Goal: Communication & Community: Ask a question

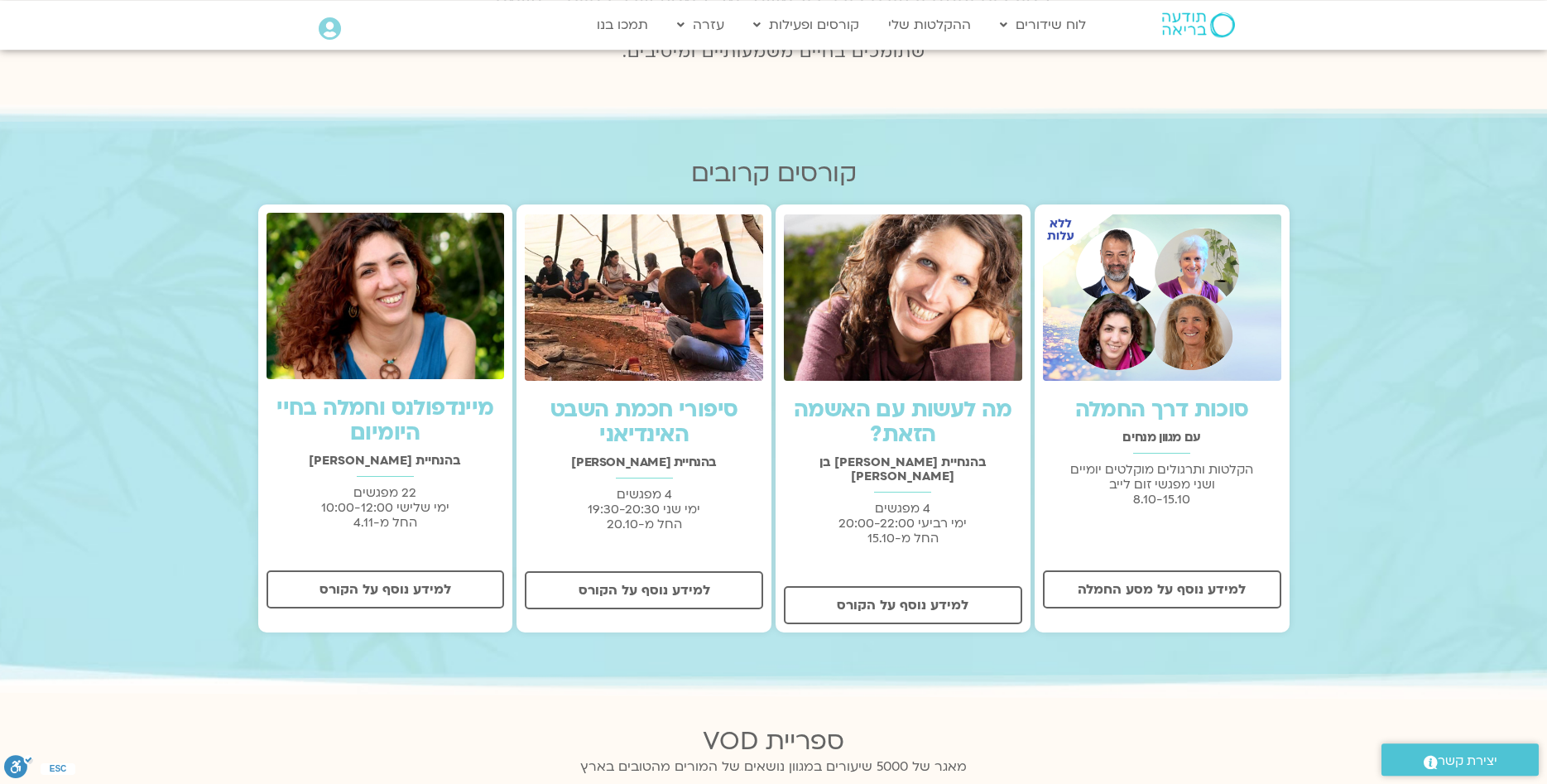
scroll to position [337, 0]
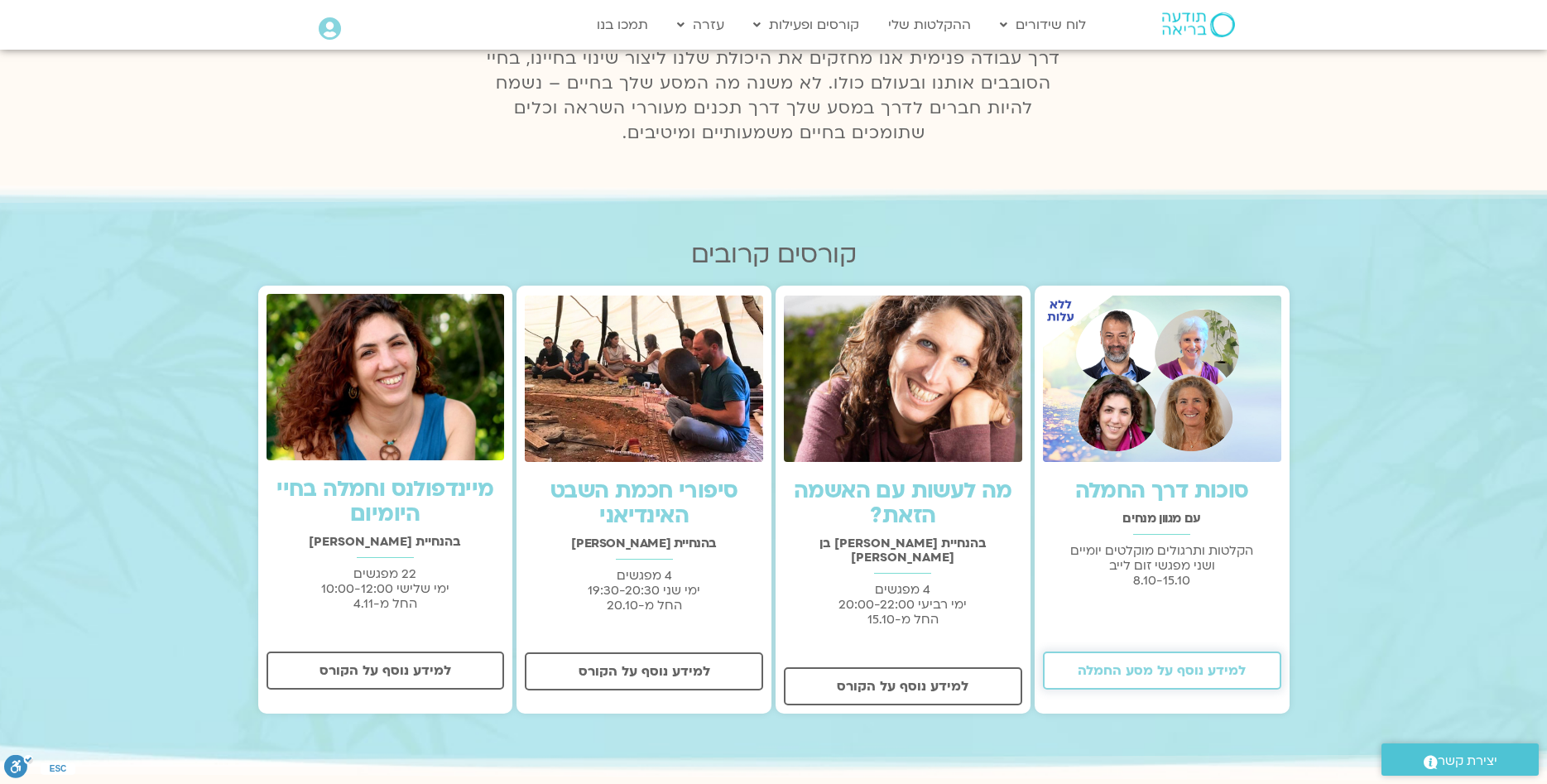
click at [1192, 674] on span "למידע נוסף על מסע החמלה" at bounding box center [1162, 670] width 168 height 15
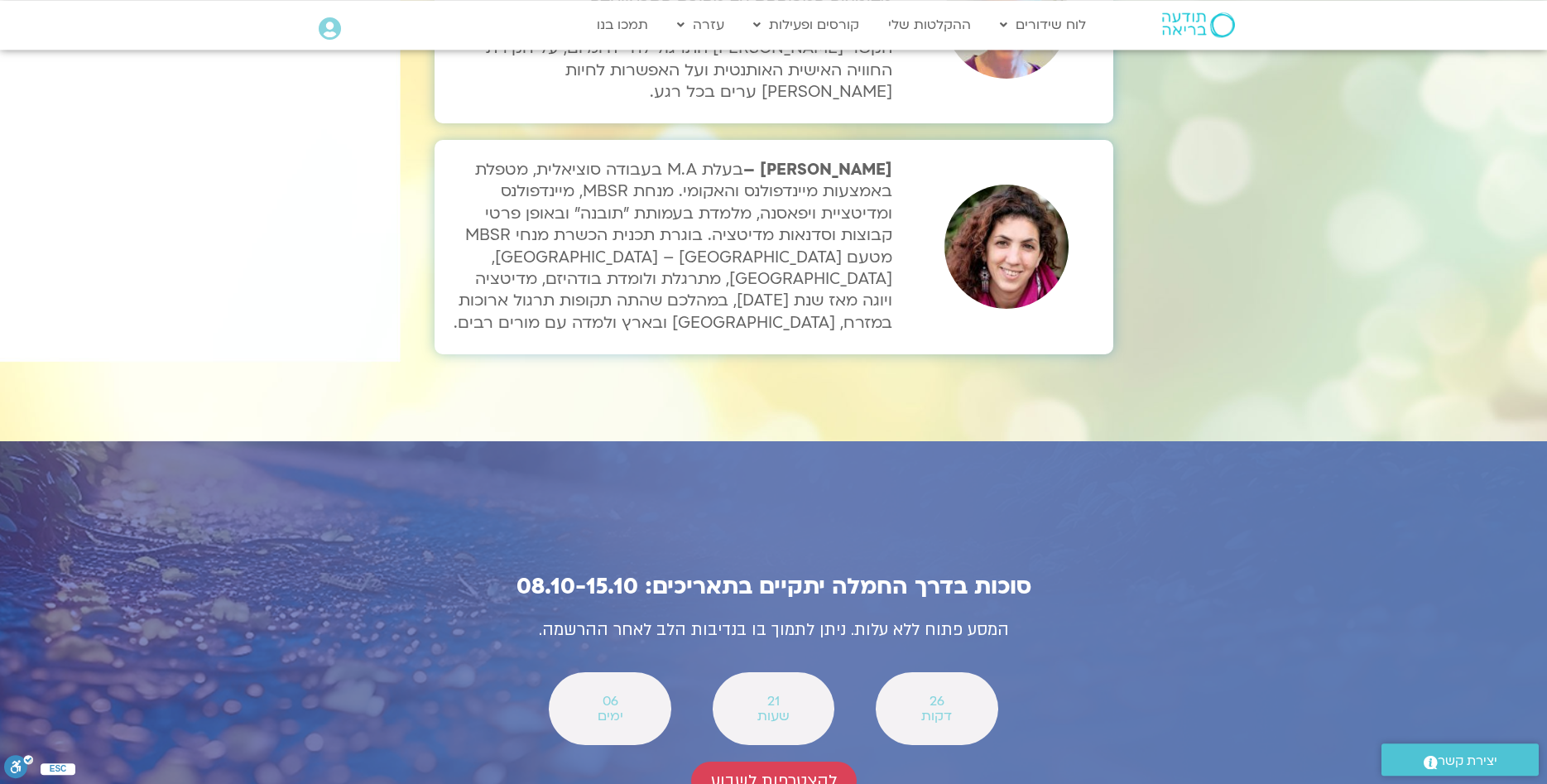
scroll to position [5655, 0]
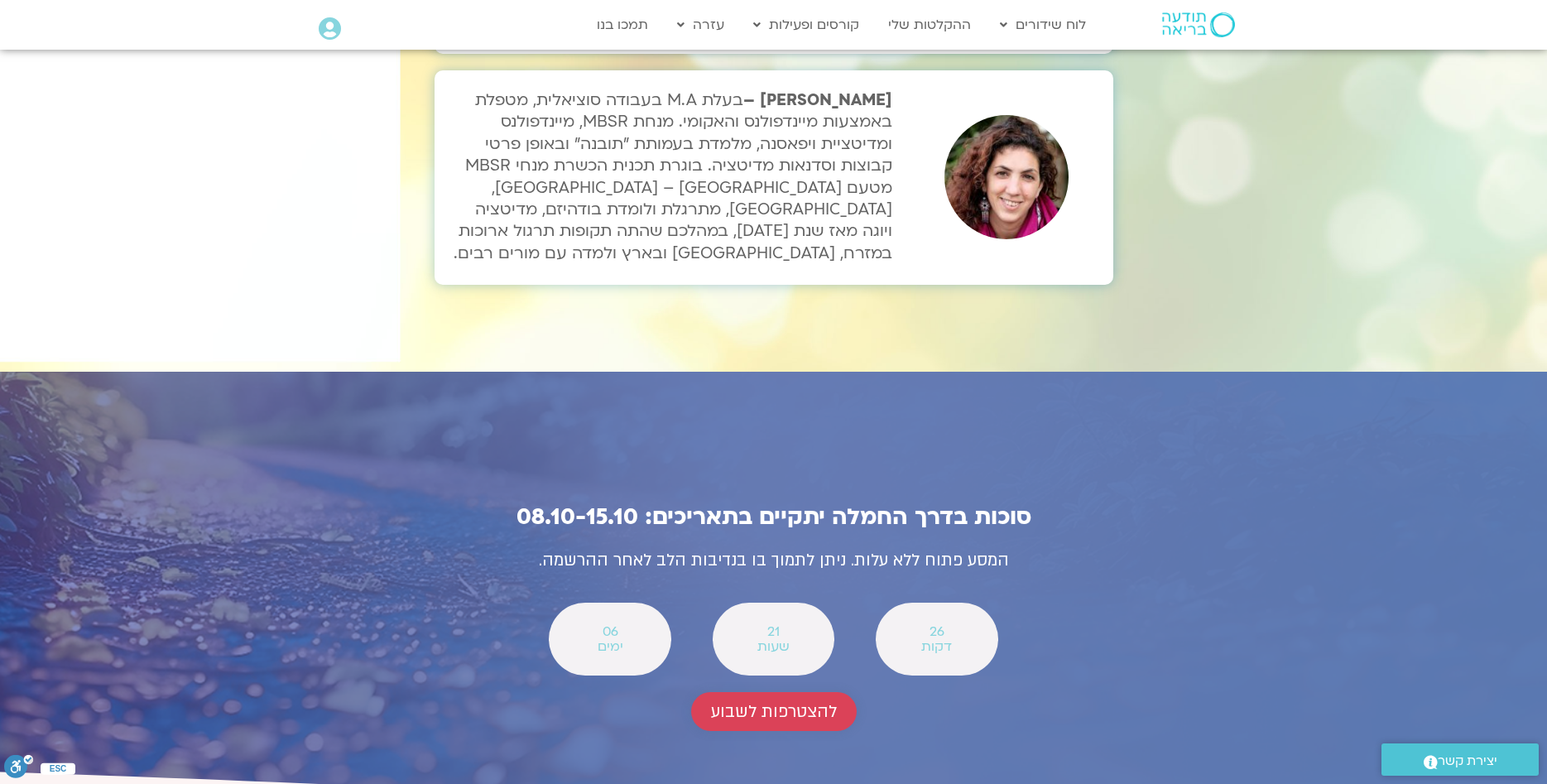
click at [774, 702] on span "להצטרפות לשבוע" at bounding box center [774, 711] width 126 height 19
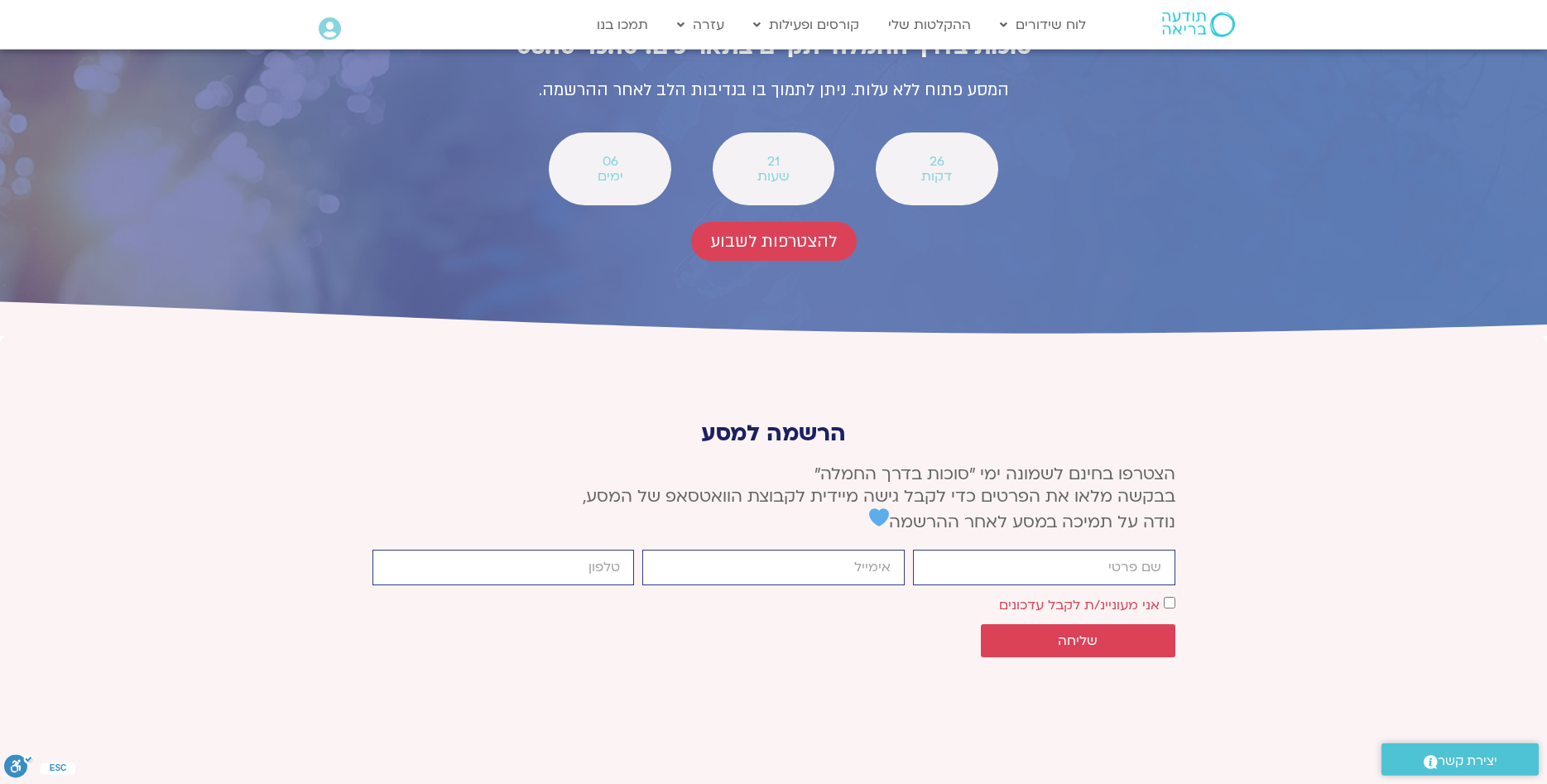
scroll to position [6126, 0]
click at [1015, 549] on input "firstname" at bounding box center [1044, 567] width 262 height 36
type input "אליענה"
click at [802, 549] on input "email" at bounding box center [773, 567] width 262 height 36
type input "kargersw@gmail.com"
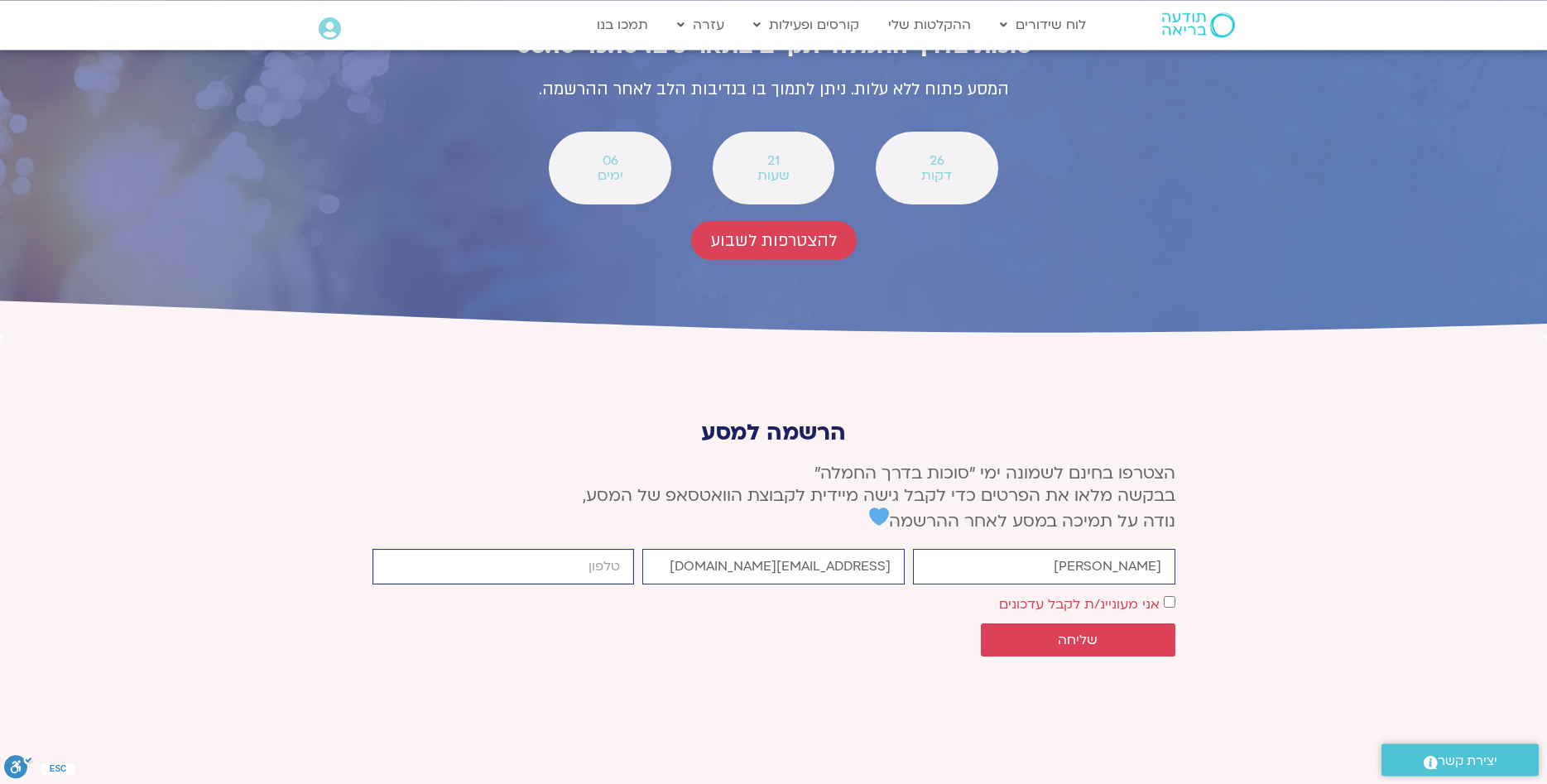
click at [607, 549] on input "cellphone" at bounding box center [503, 567] width 262 height 36
type input "0546844317"
click at [1120, 632] on span "שליחה" at bounding box center [1078, 639] width 155 height 15
click at [1122, 632] on span "שליחה" at bounding box center [1078, 639] width 155 height 15
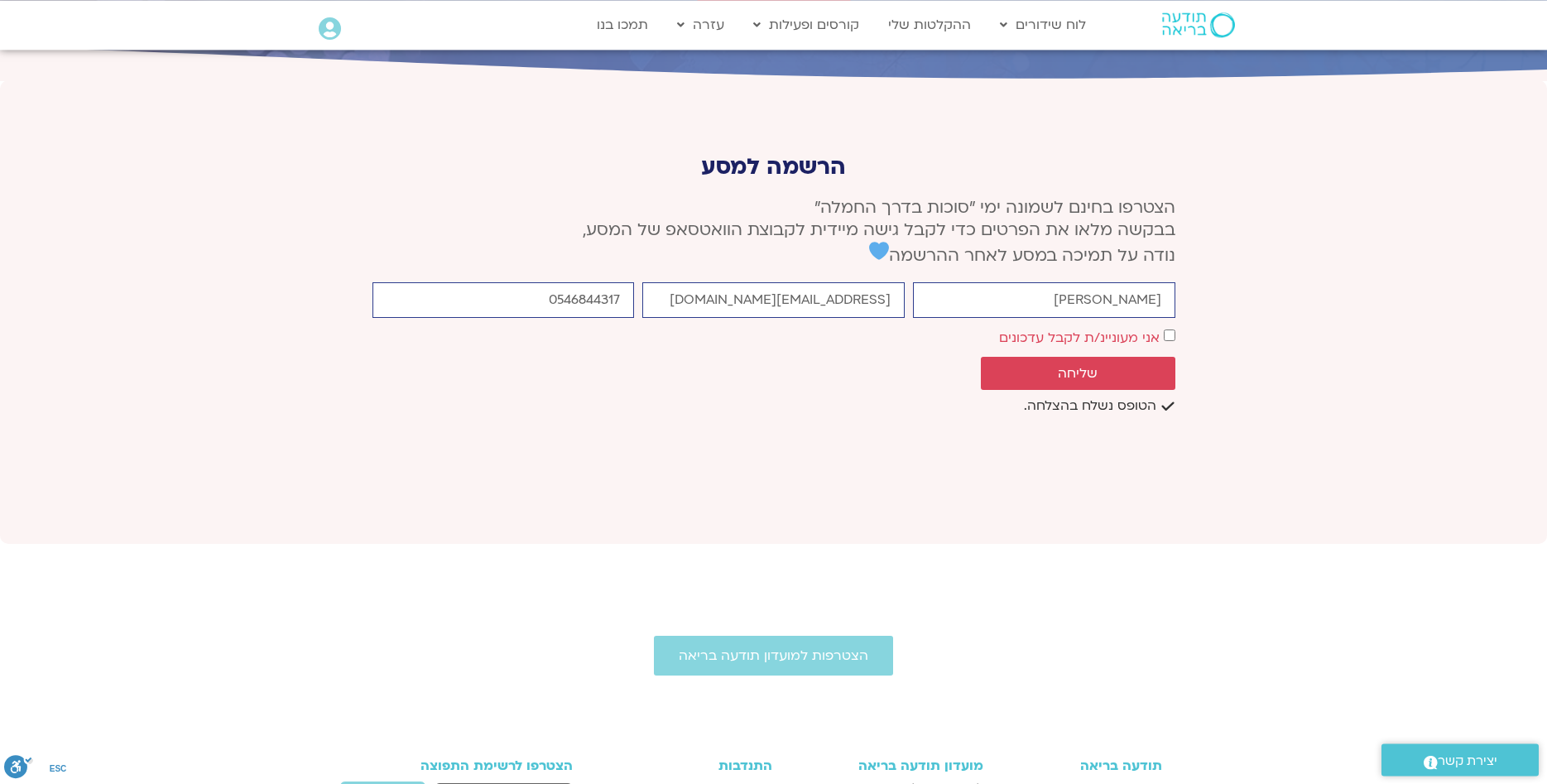
scroll to position [6488, 0]
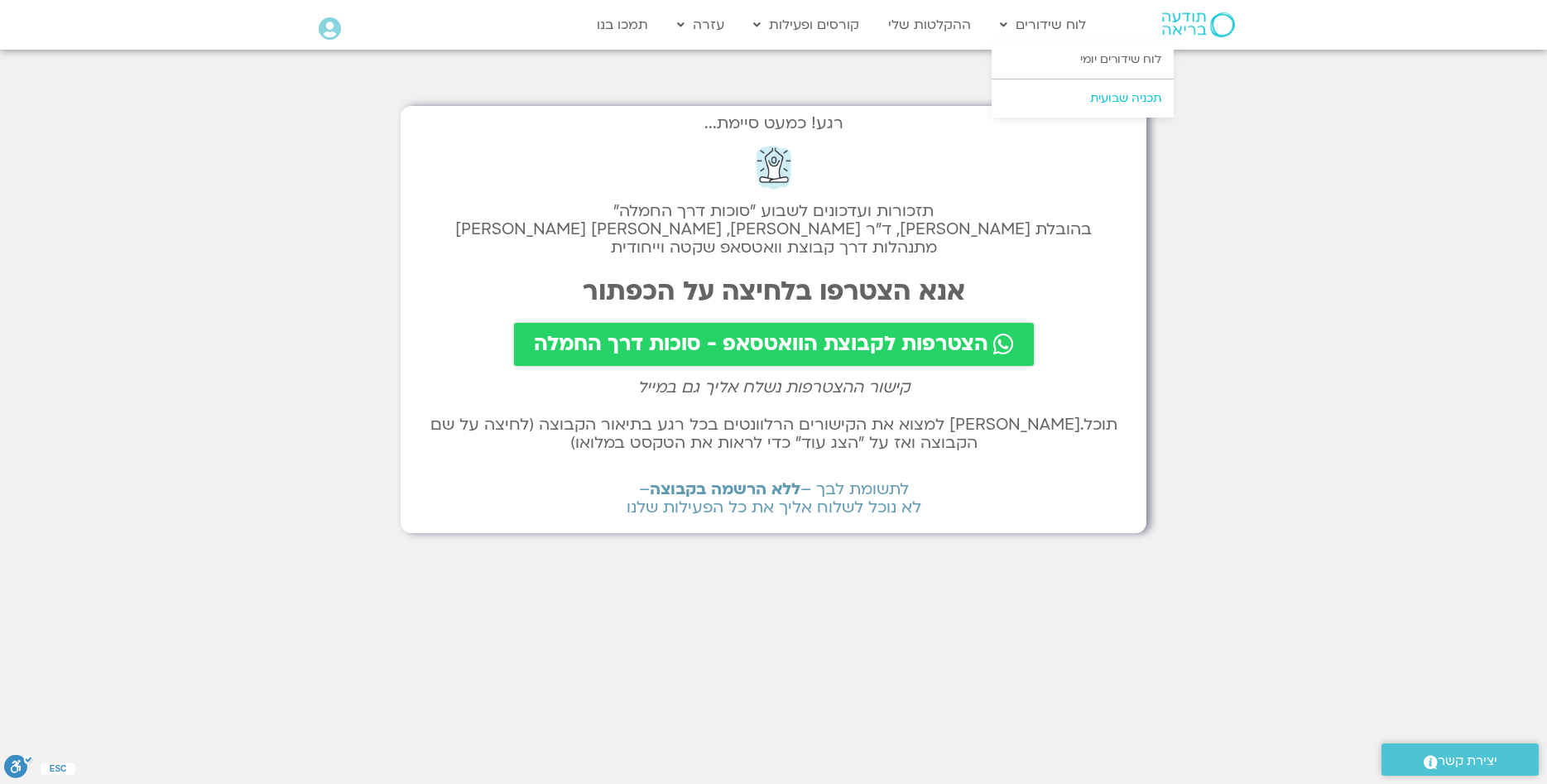
click at [1111, 97] on link "תכניה שבועית" at bounding box center [1082, 98] width 182 height 38
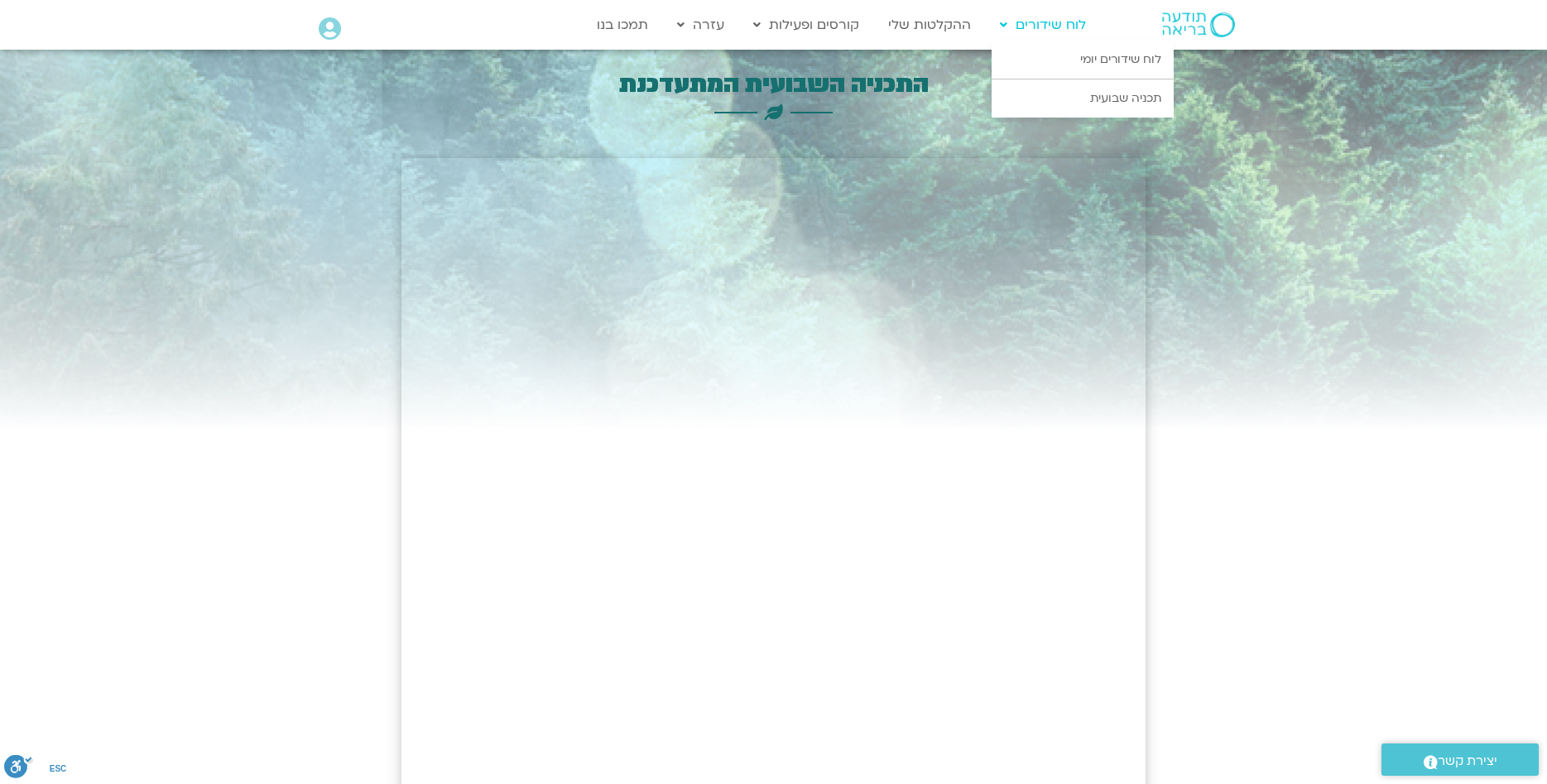
click at [1051, 26] on link "לוח שידורים" at bounding box center [1043, 24] width 103 height 31
click at [1081, 54] on link "לוח שידורים יומי" at bounding box center [1082, 59] width 182 height 38
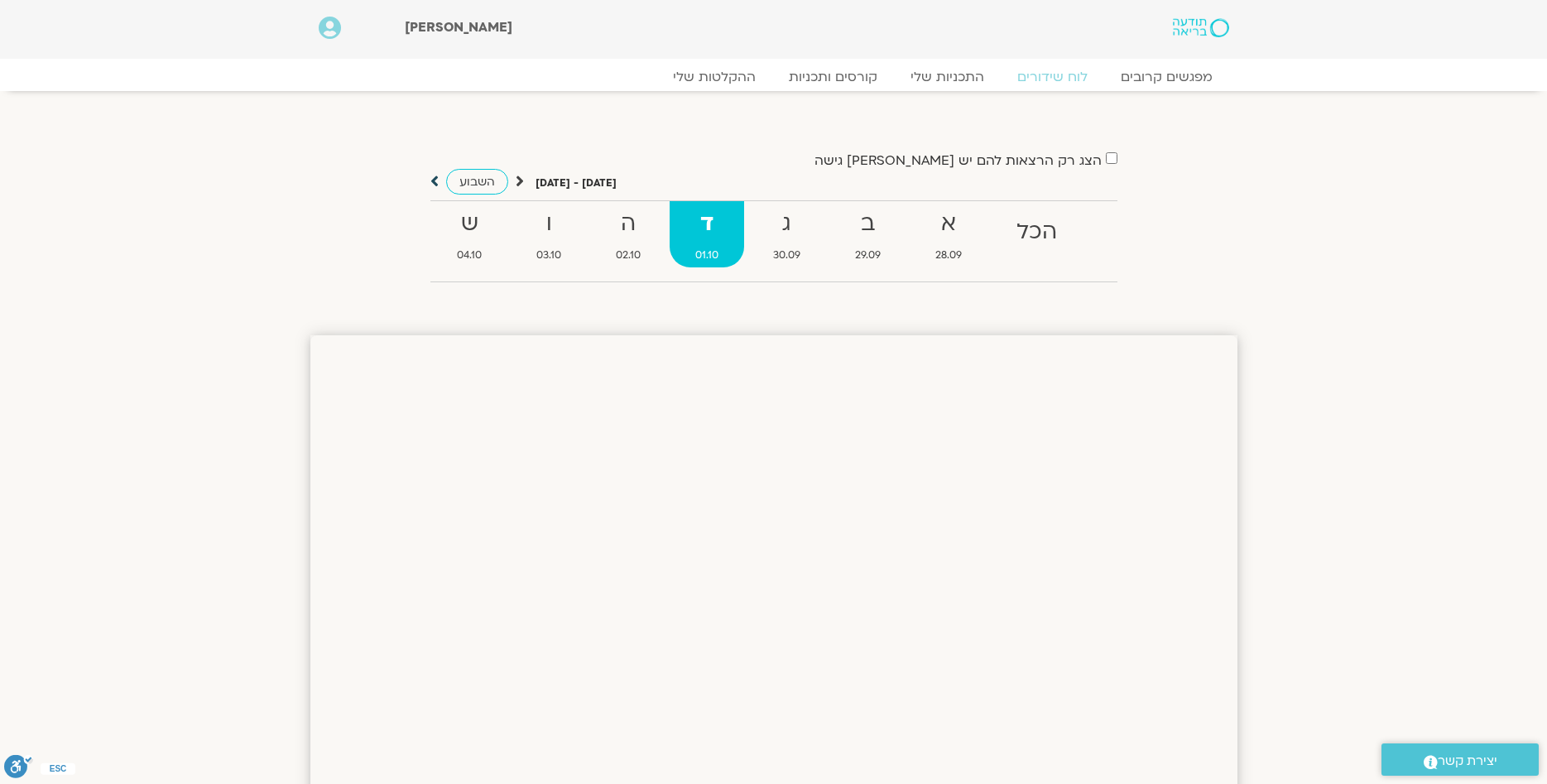
click at [432, 178] on icon at bounding box center [434, 181] width 8 height 16
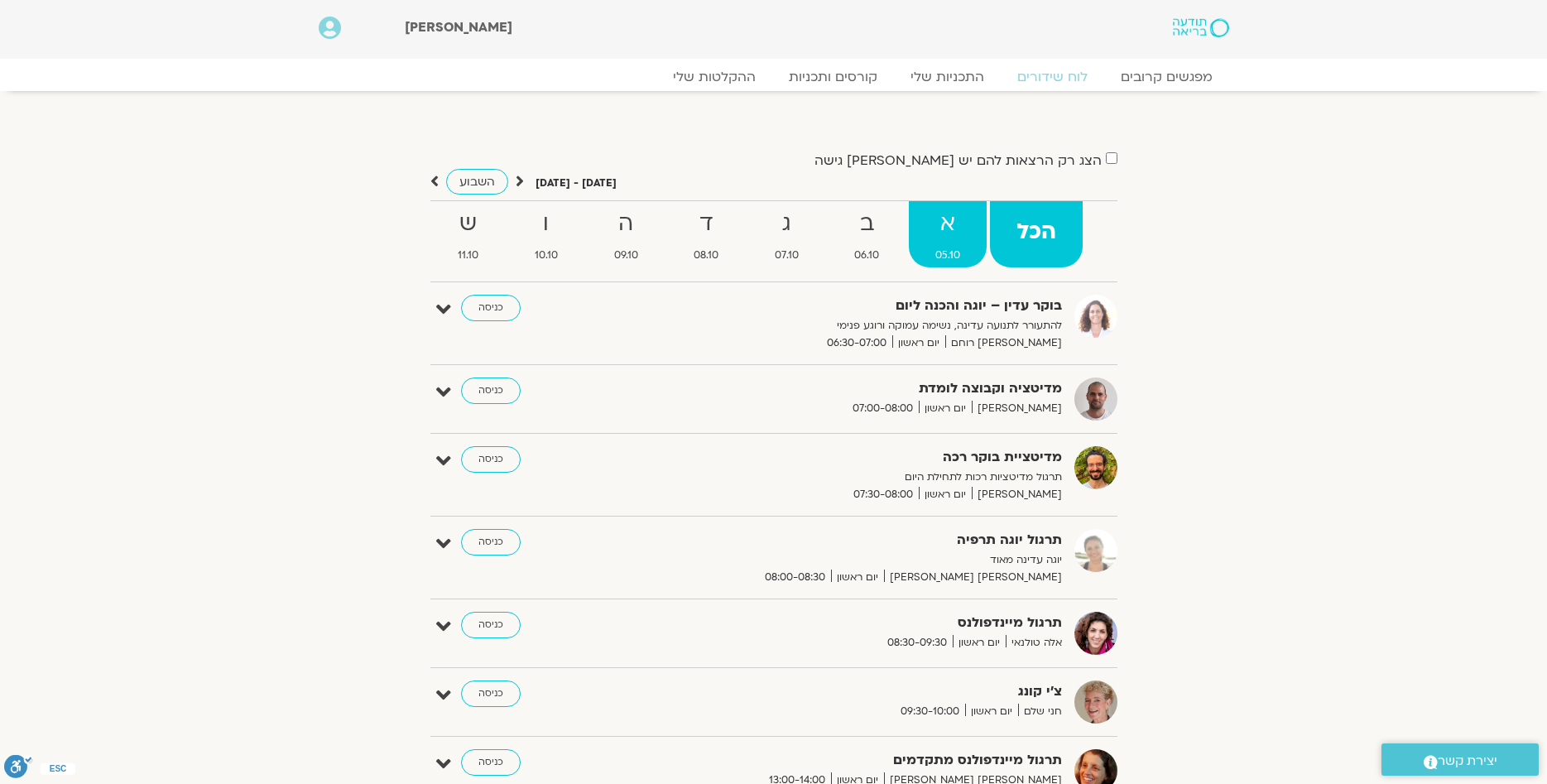
click at [940, 227] on strong "א" at bounding box center [947, 224] width 78 height 38
click at [861, 226] on strong "ב" at bounding box center [867, 224] width 78 height 38
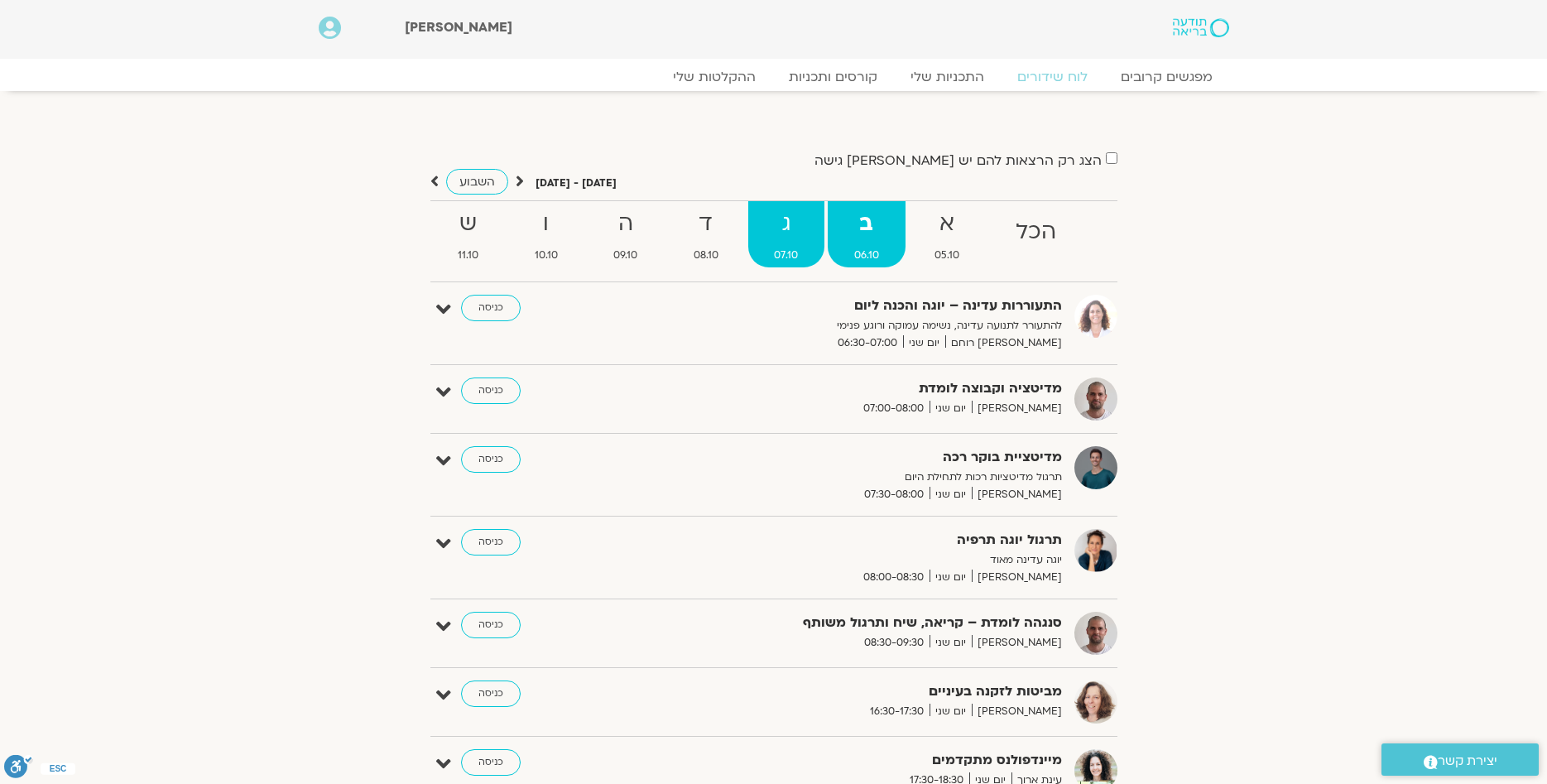
click at [791, 236] on strong "ג" at bounding box center [787, 224] width 77 height 38
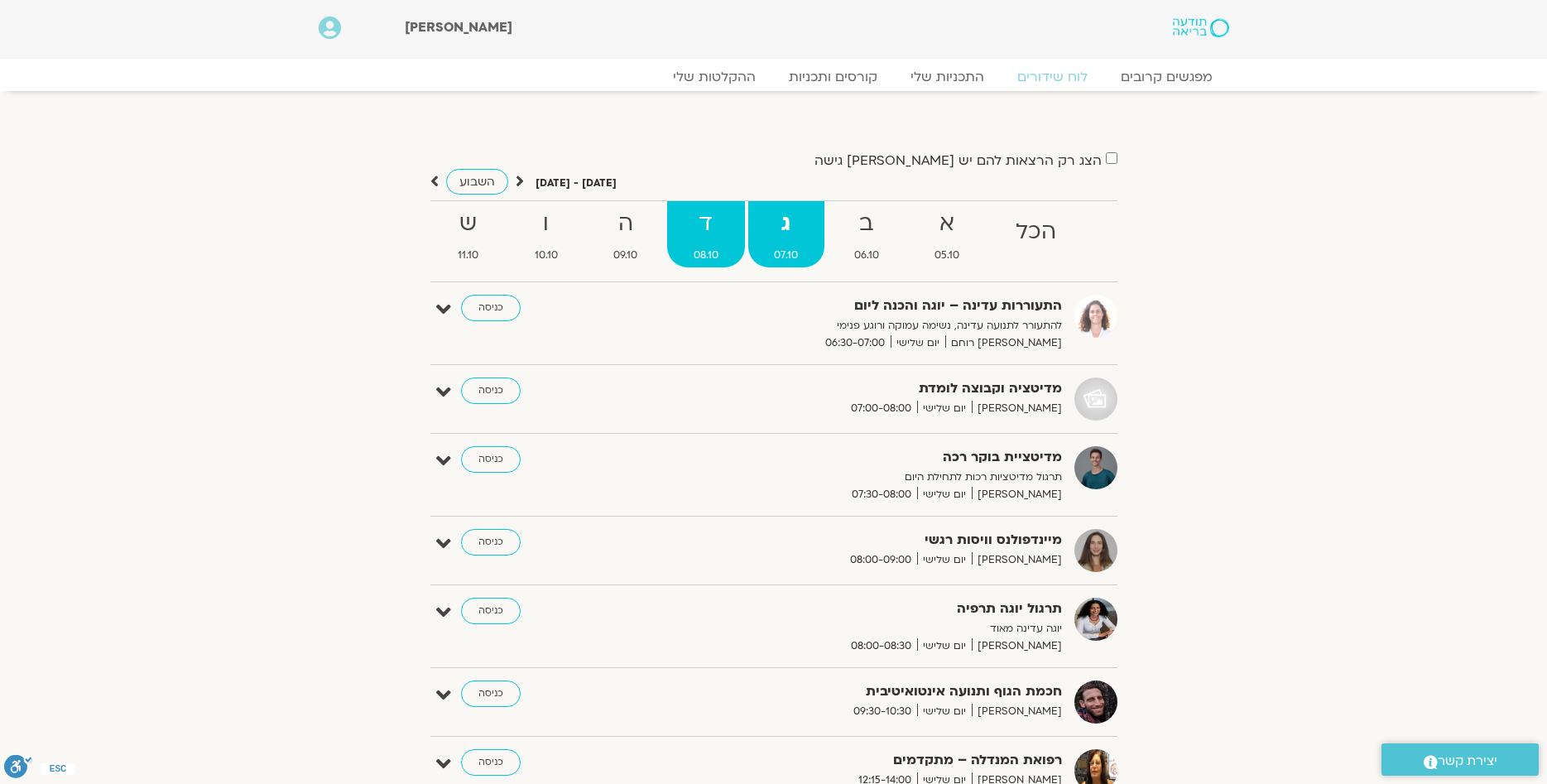
click at [709, 217] on strong "ד" at bounding box center [705, 224] width 78 height 38
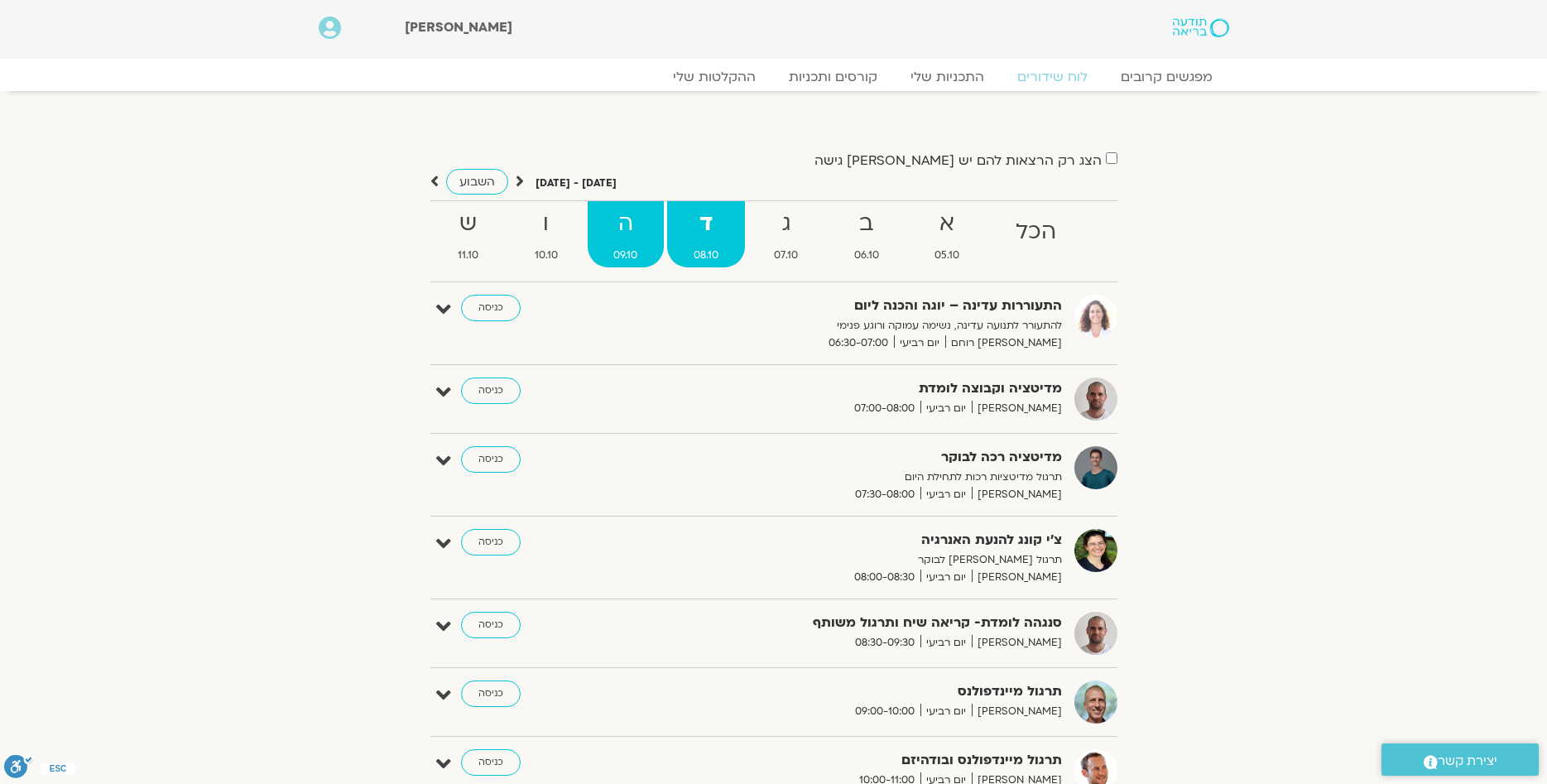
click at [616, 234] on strong "ה" at bounding box center [626, 224] width 77 height 38
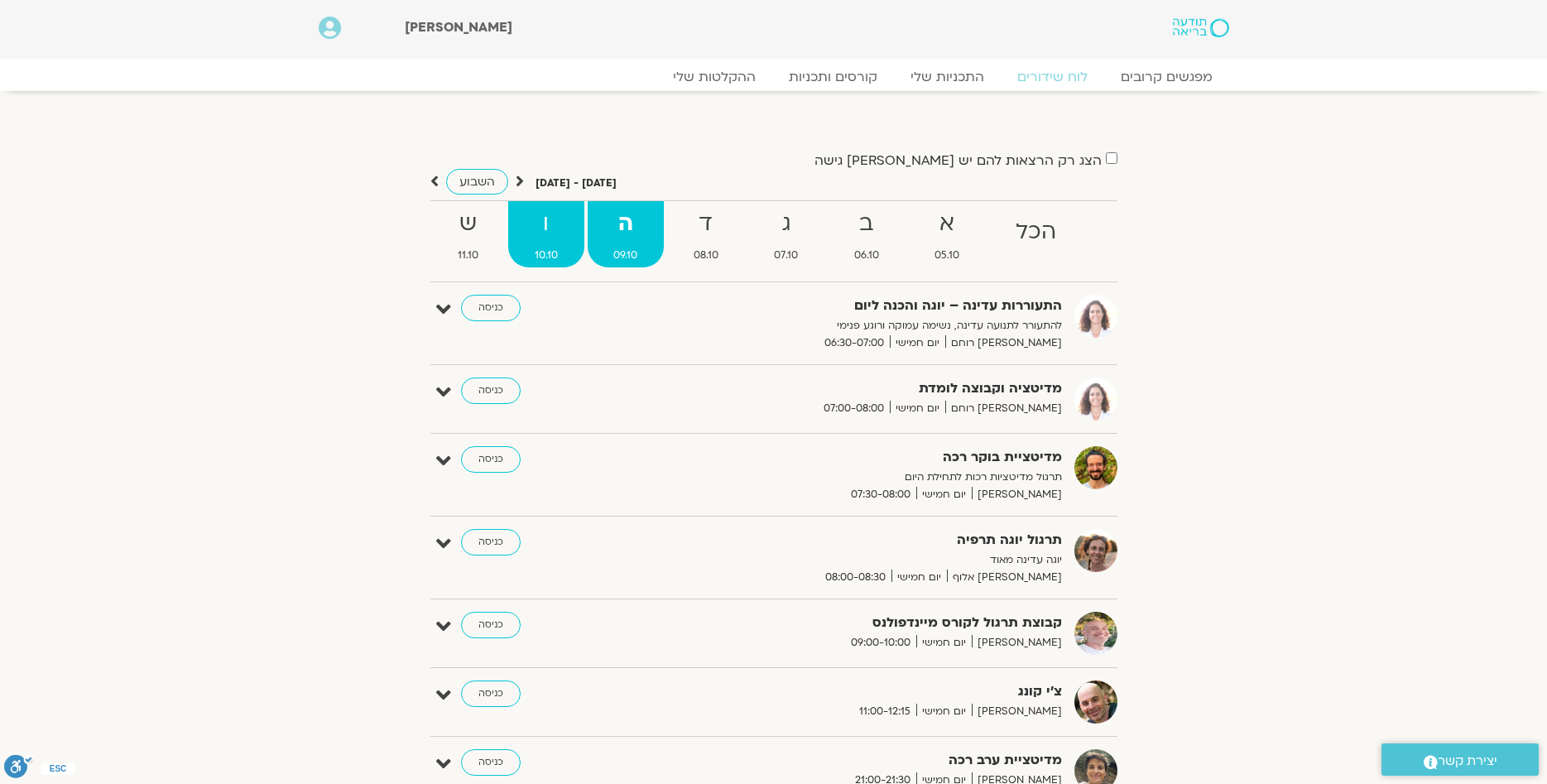
click at [543, 238] on strong "ו" at bounding box center [546, 224] width 76 height 38
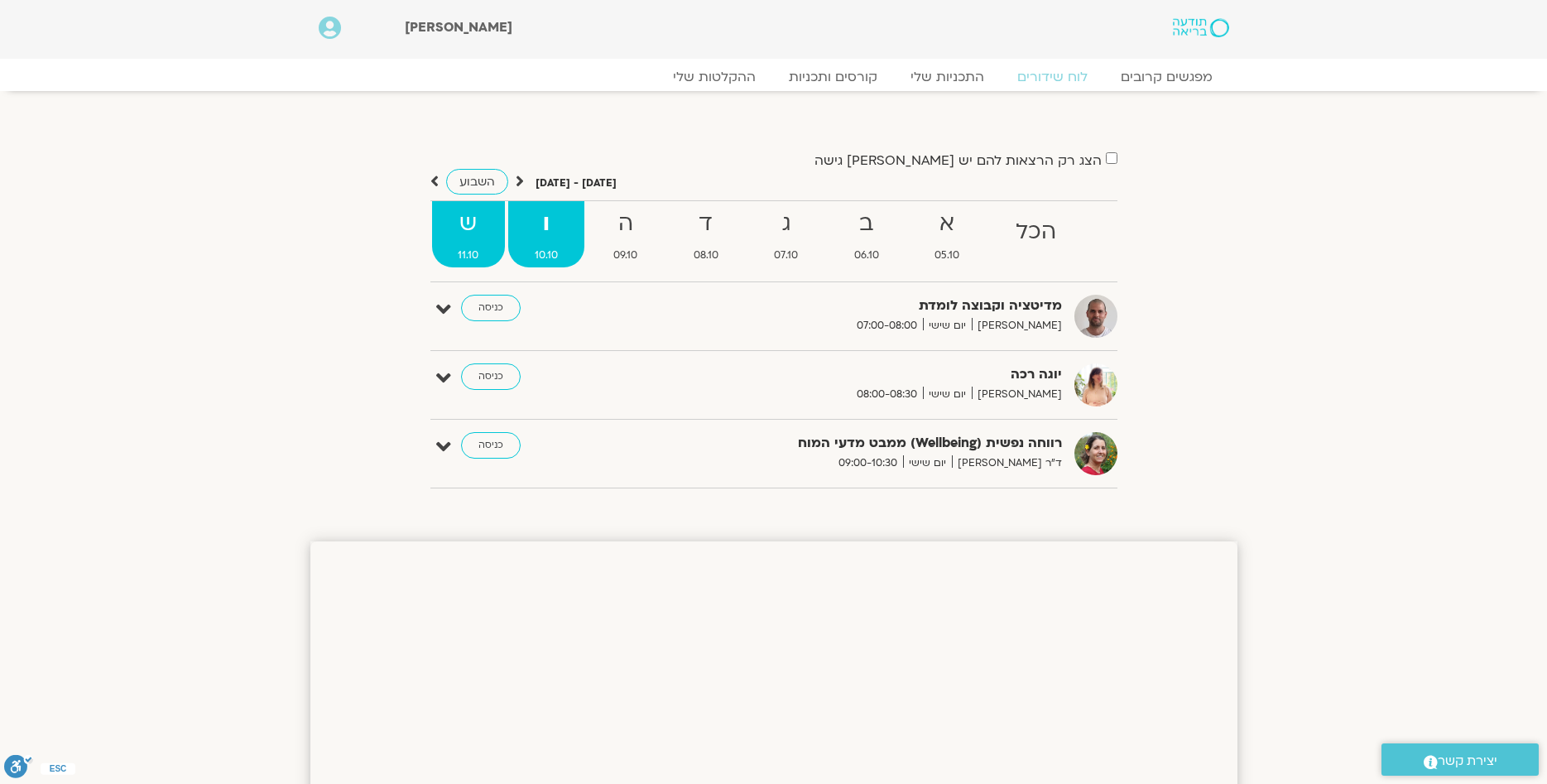
click at [474, 220] on strong "ש" at bounding box center [469, 224] width 73 height 38
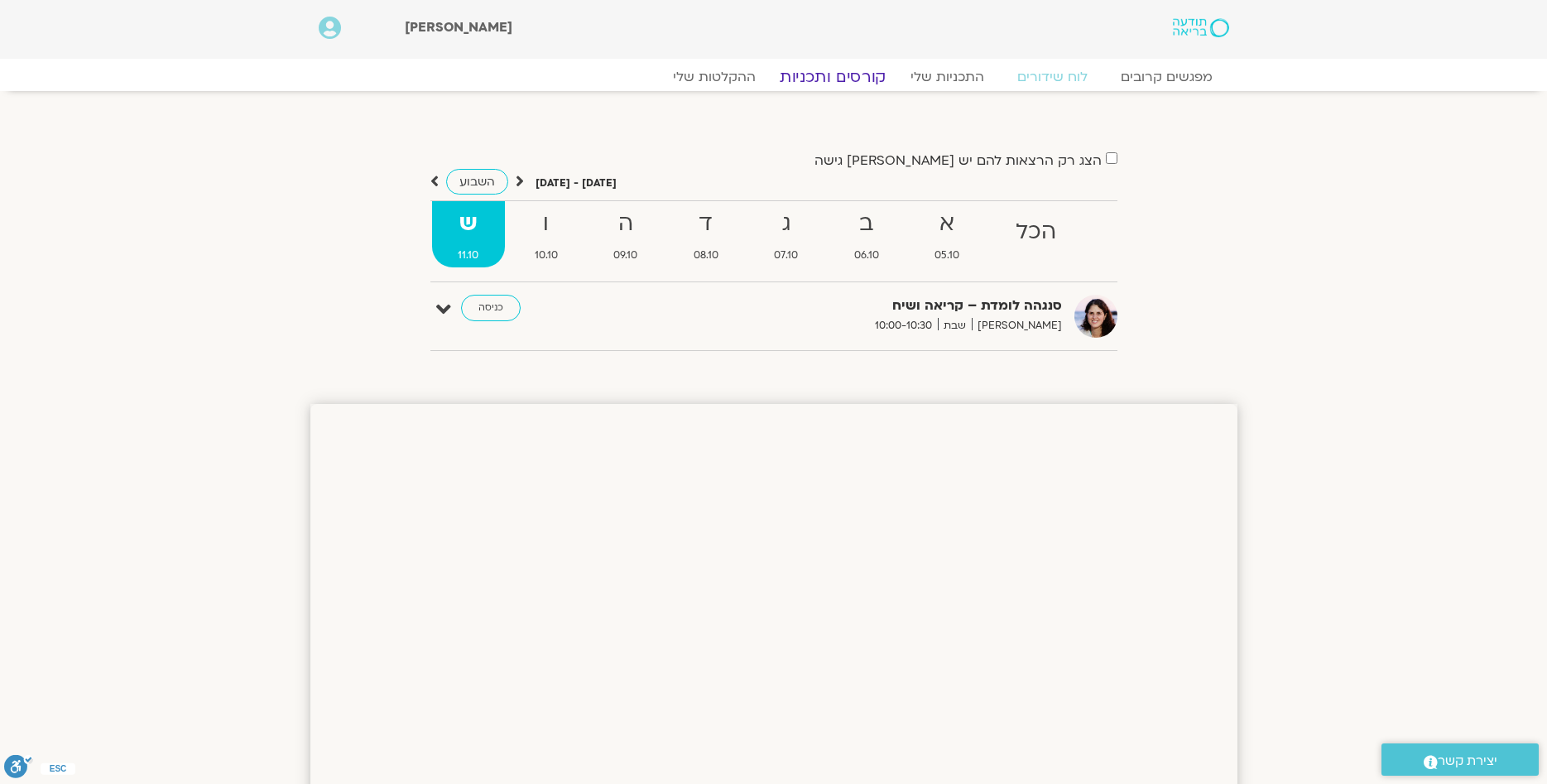
click at [823, 81] on link "קורסים ותכניות" at bounding box center [833, 77] width 146 height 20
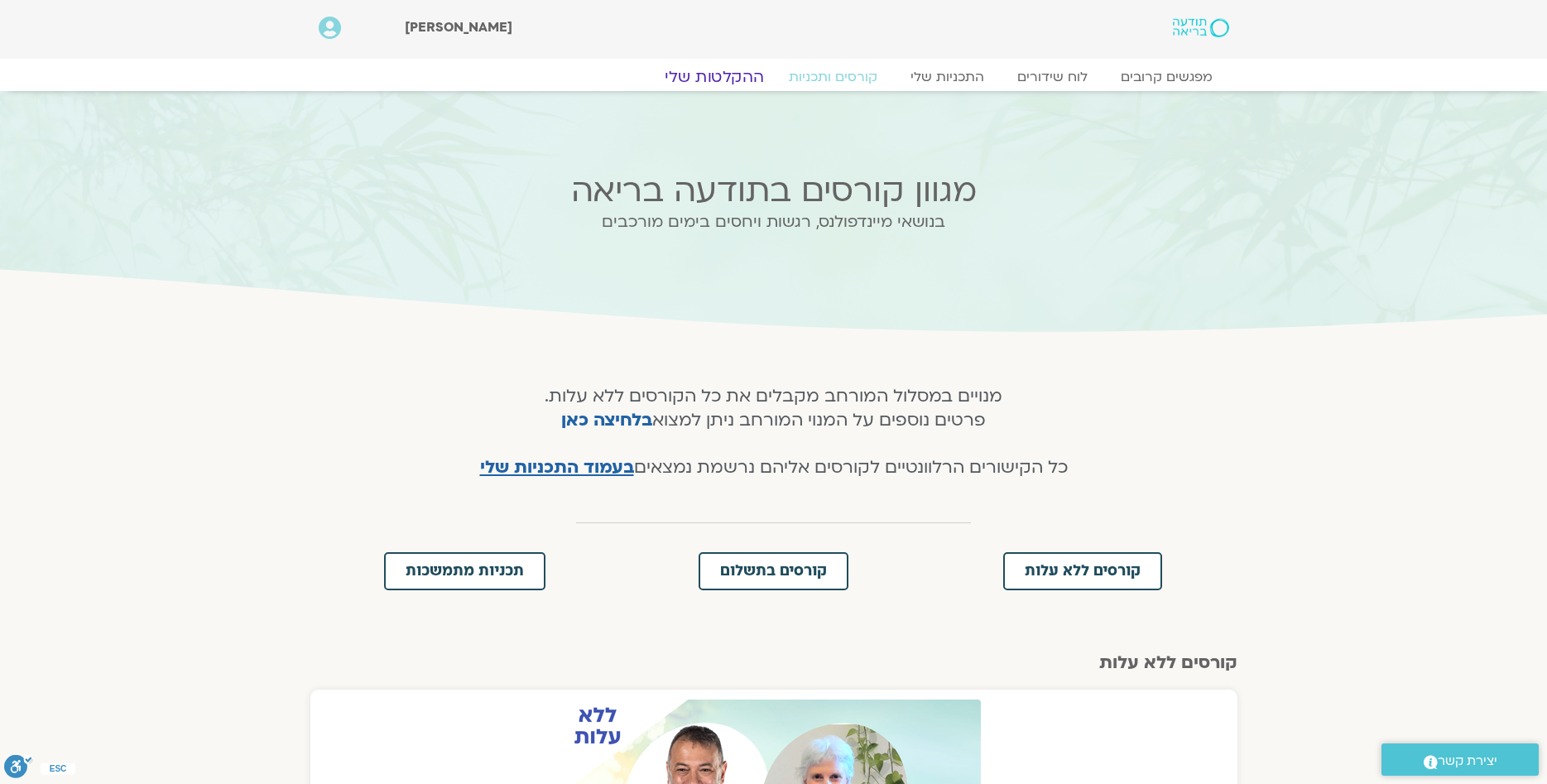
click at [714, 79] on link "ההקלטות שלי" at bounding box center [714, 77] width 139 height 20
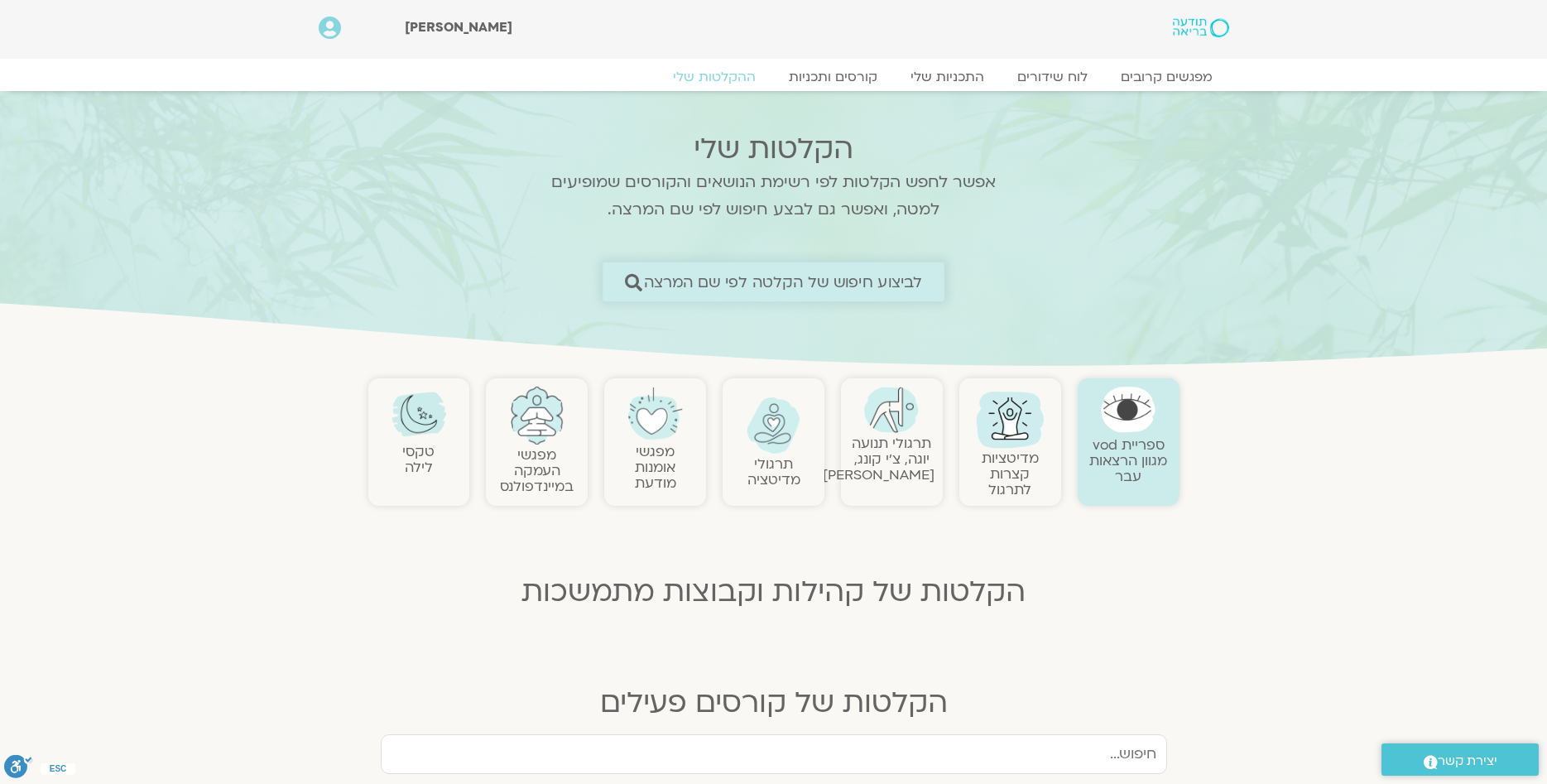
click at [896, 283] on span "לביצוע חיפוש של הקלטה לפי שם המרצה" at bounding box center [783, 281] width 279 height 17
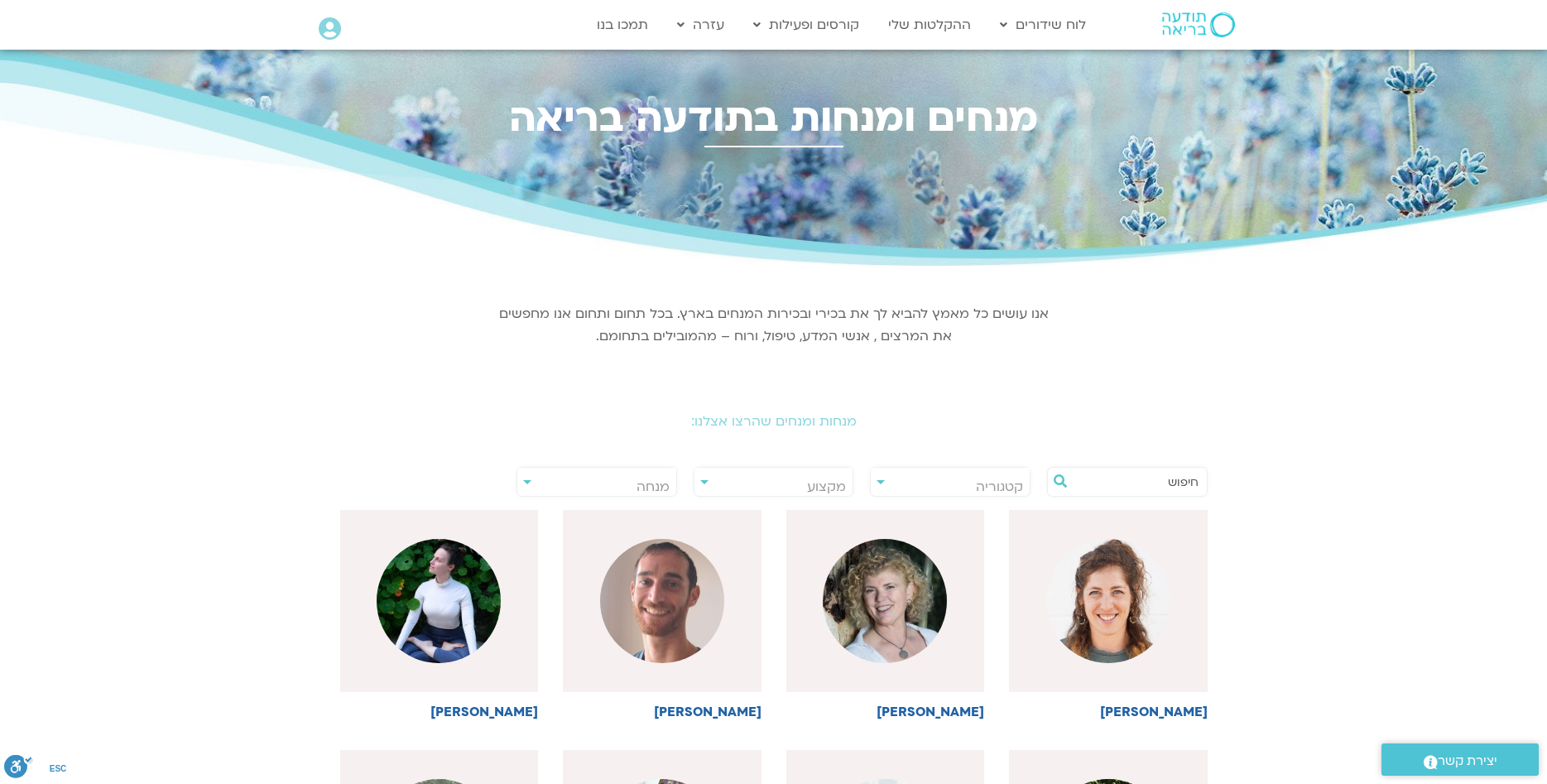
click at [1147, 481] on input "text" at bounding box center [1135, 481] width 126 height 28
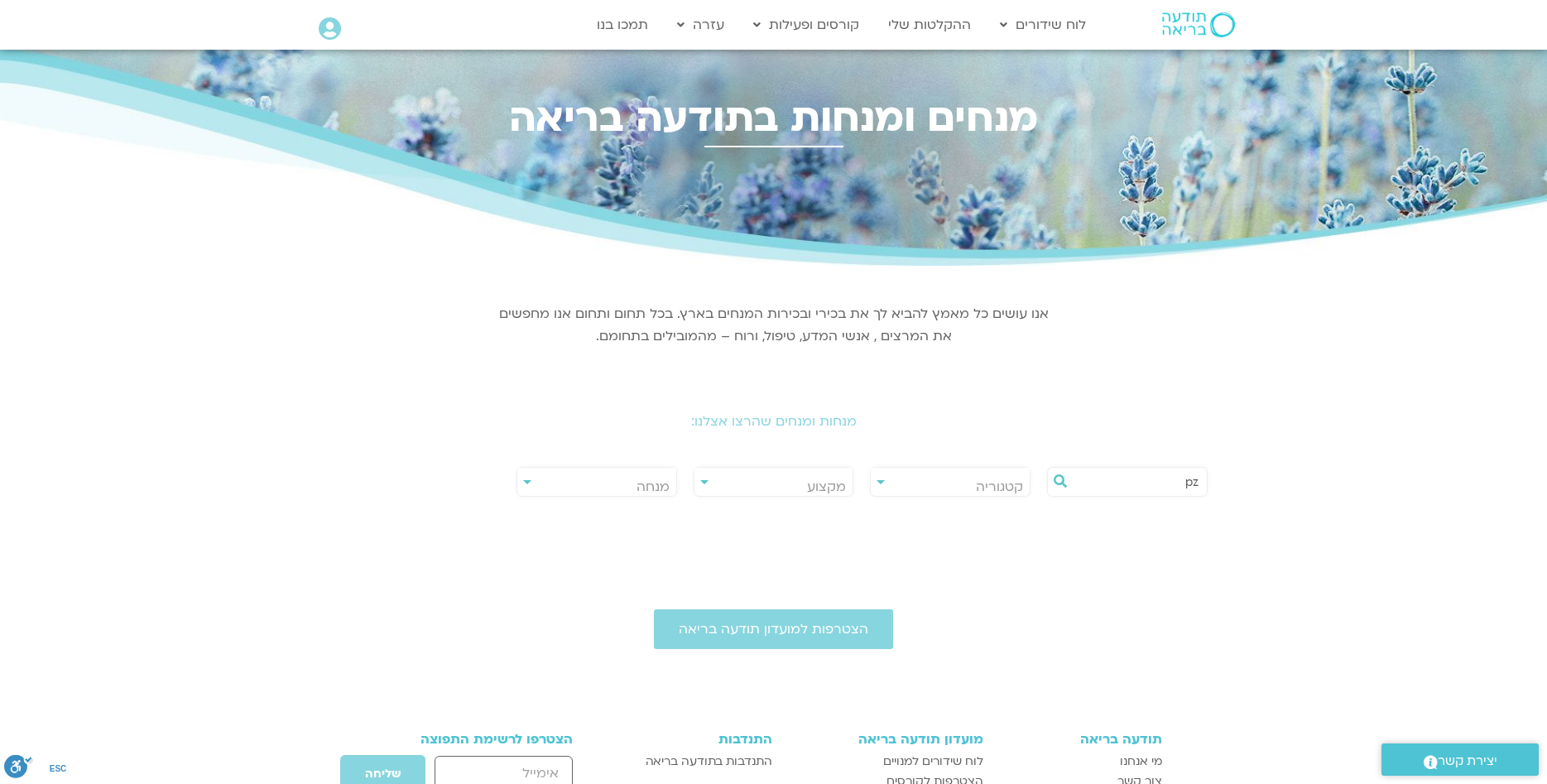
type input "p"
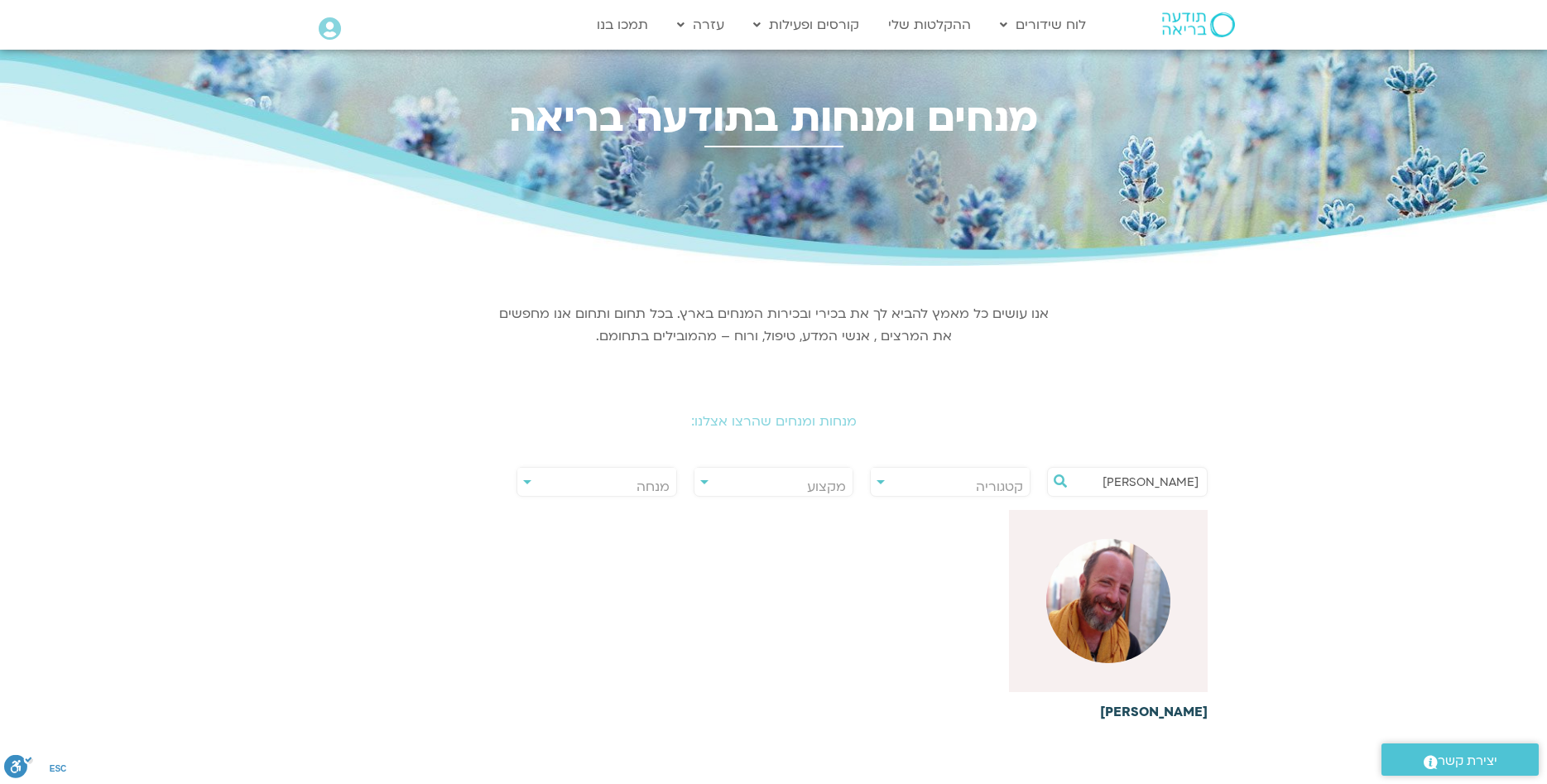
type input "[PERSON_NAME]"
click at [1139, 613] on img at bounding box center [1108, 601] width 124 height 124
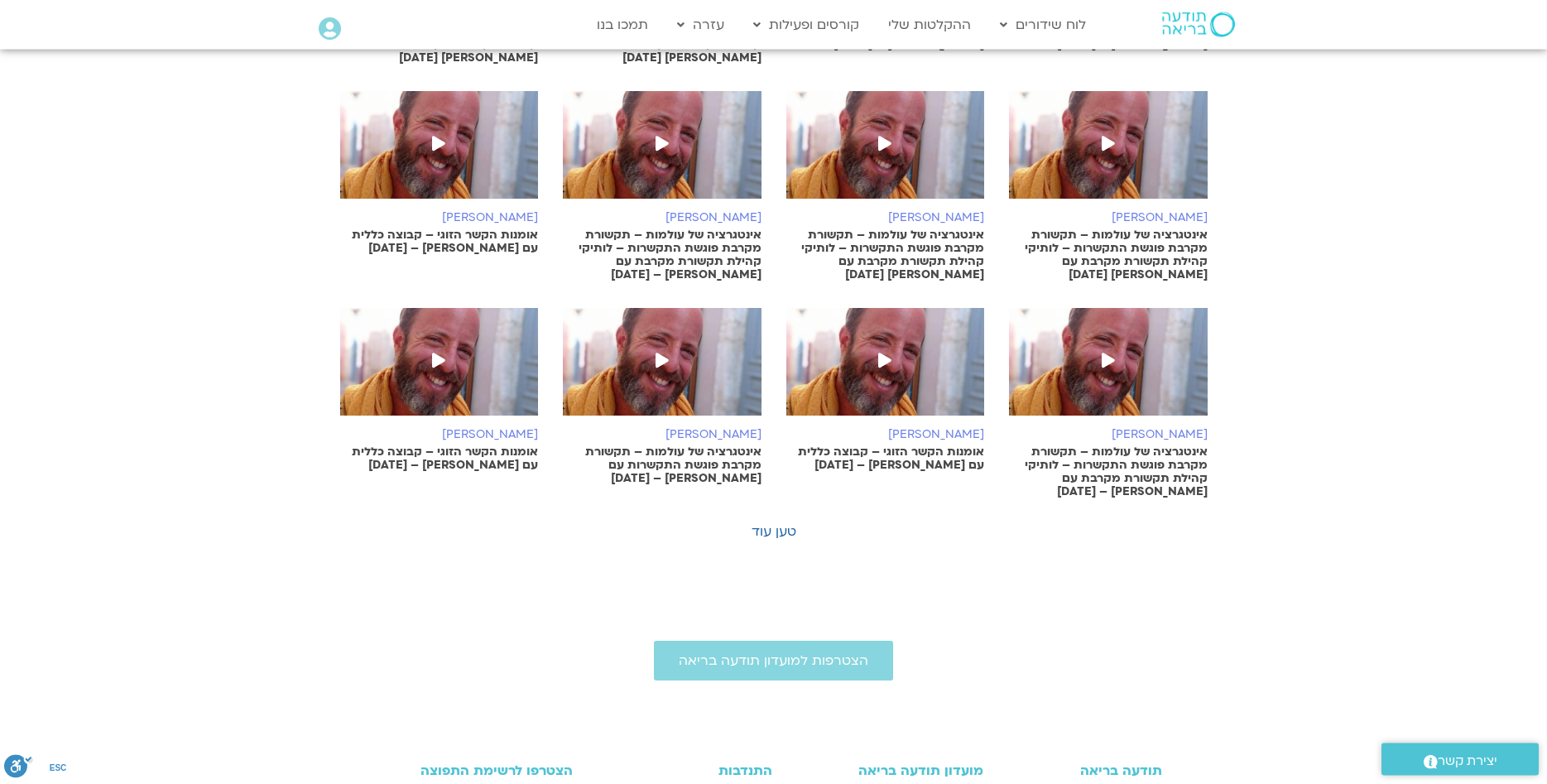
scroll to position [760, 0]
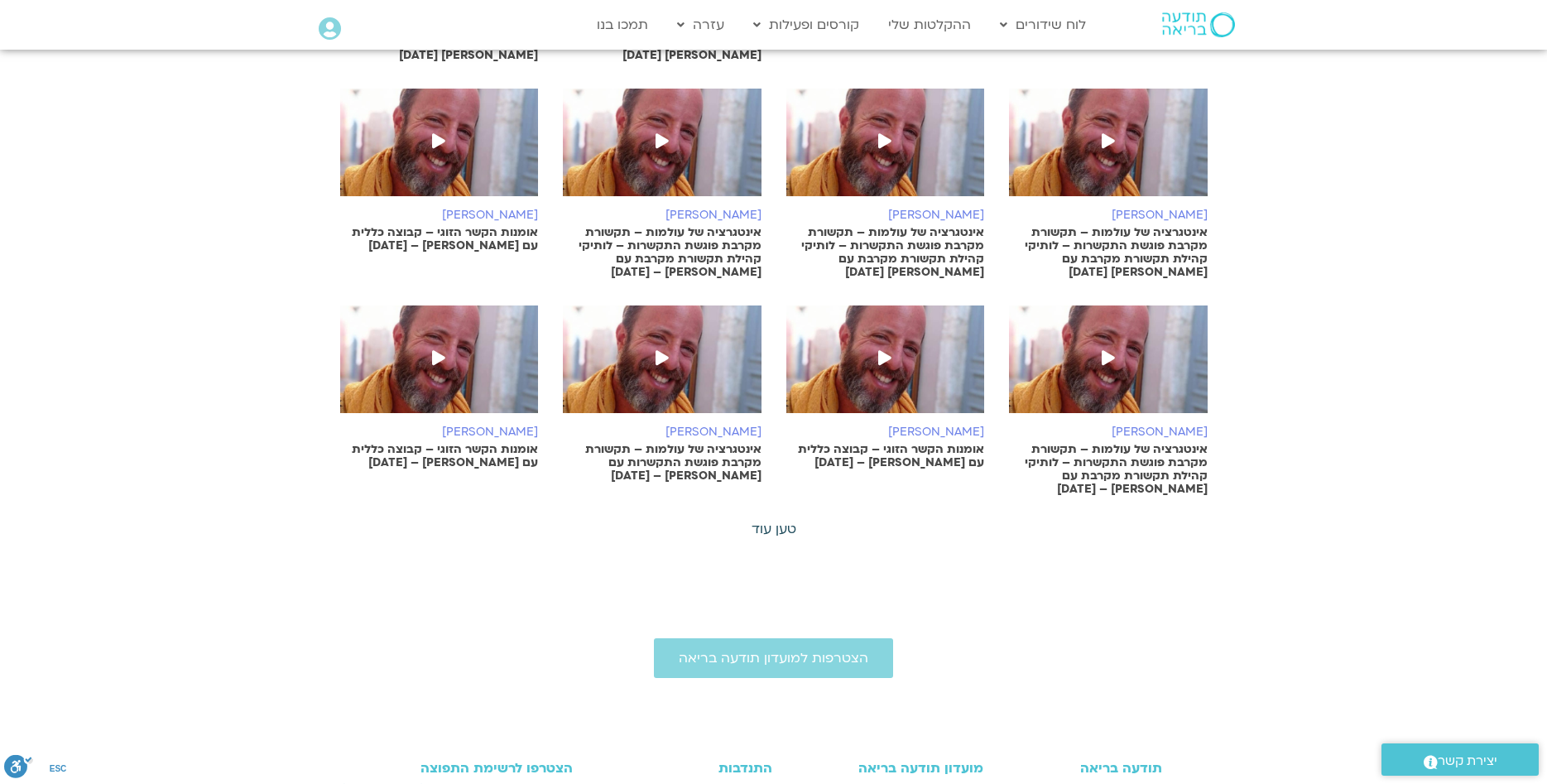
click at [778, 532] on link "טען עוד" at bounding box center [774, 529] width 45 height 18
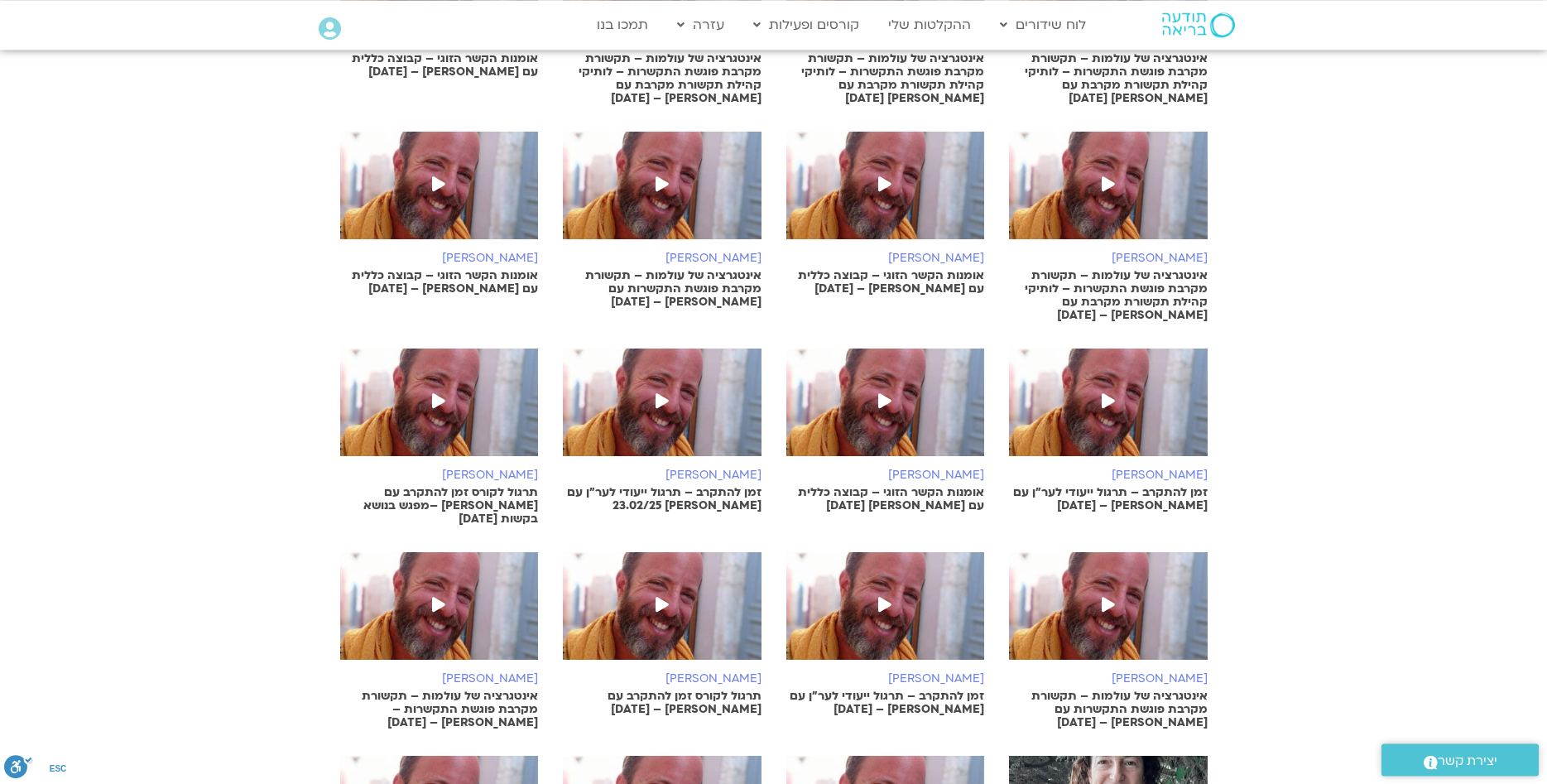
scroll to position [928, 0]
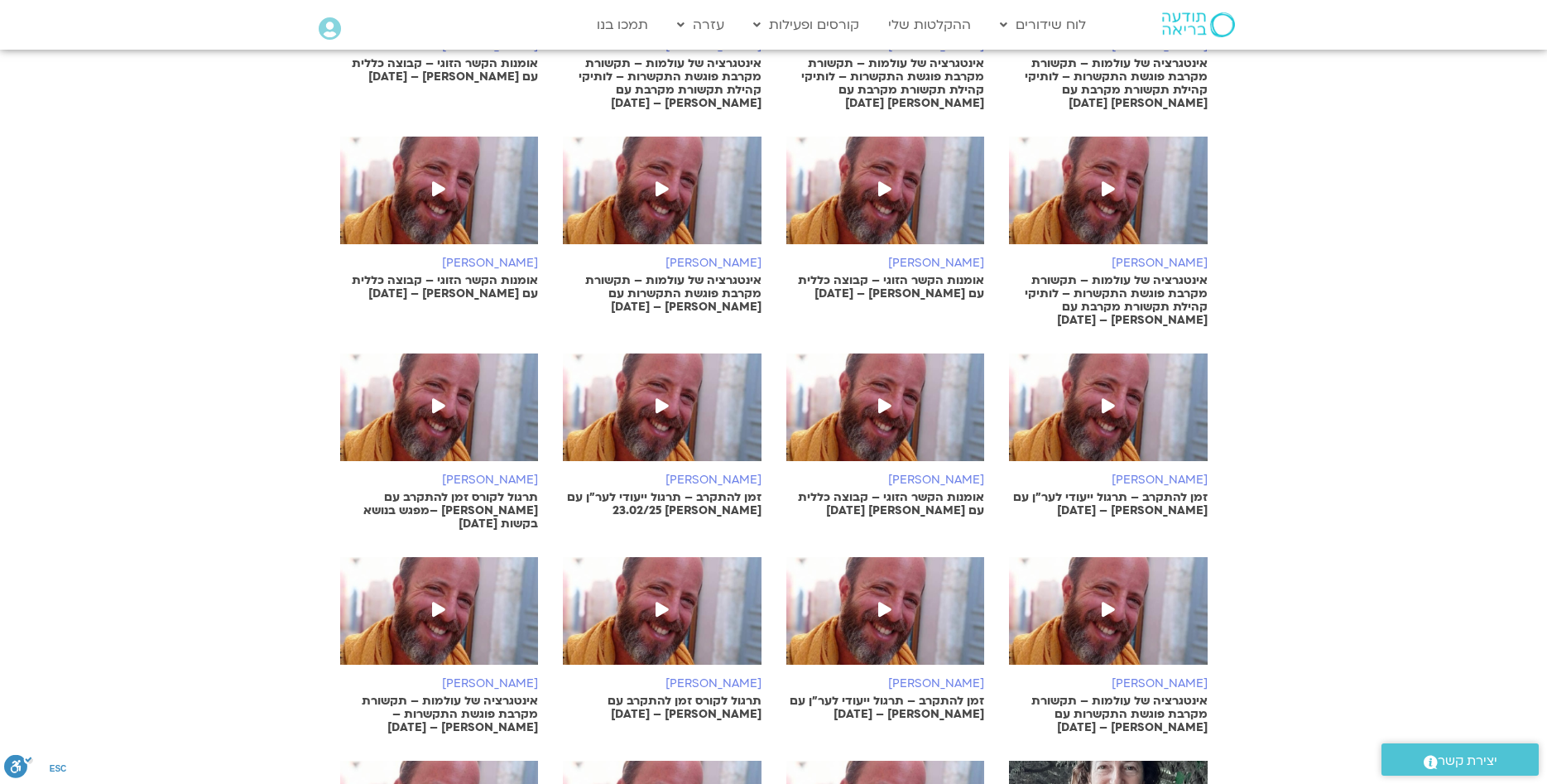
click at [939, 502] on p "אומנות הקשר הזוגי – קבוצה כללית עם פז 25/02/25" at bounding box center [885, 504] width 199 height 27
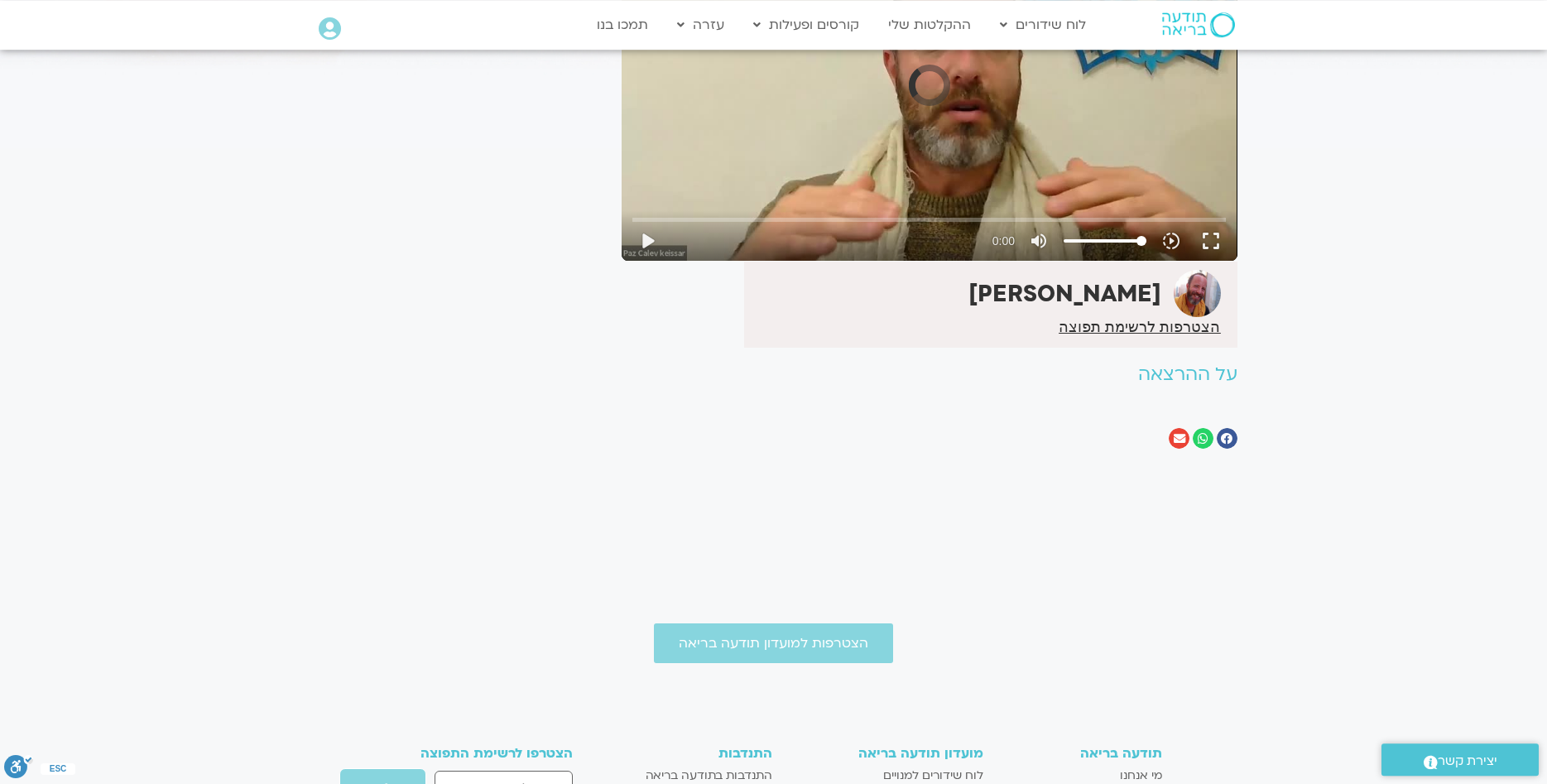
scroll to position [253, 0]
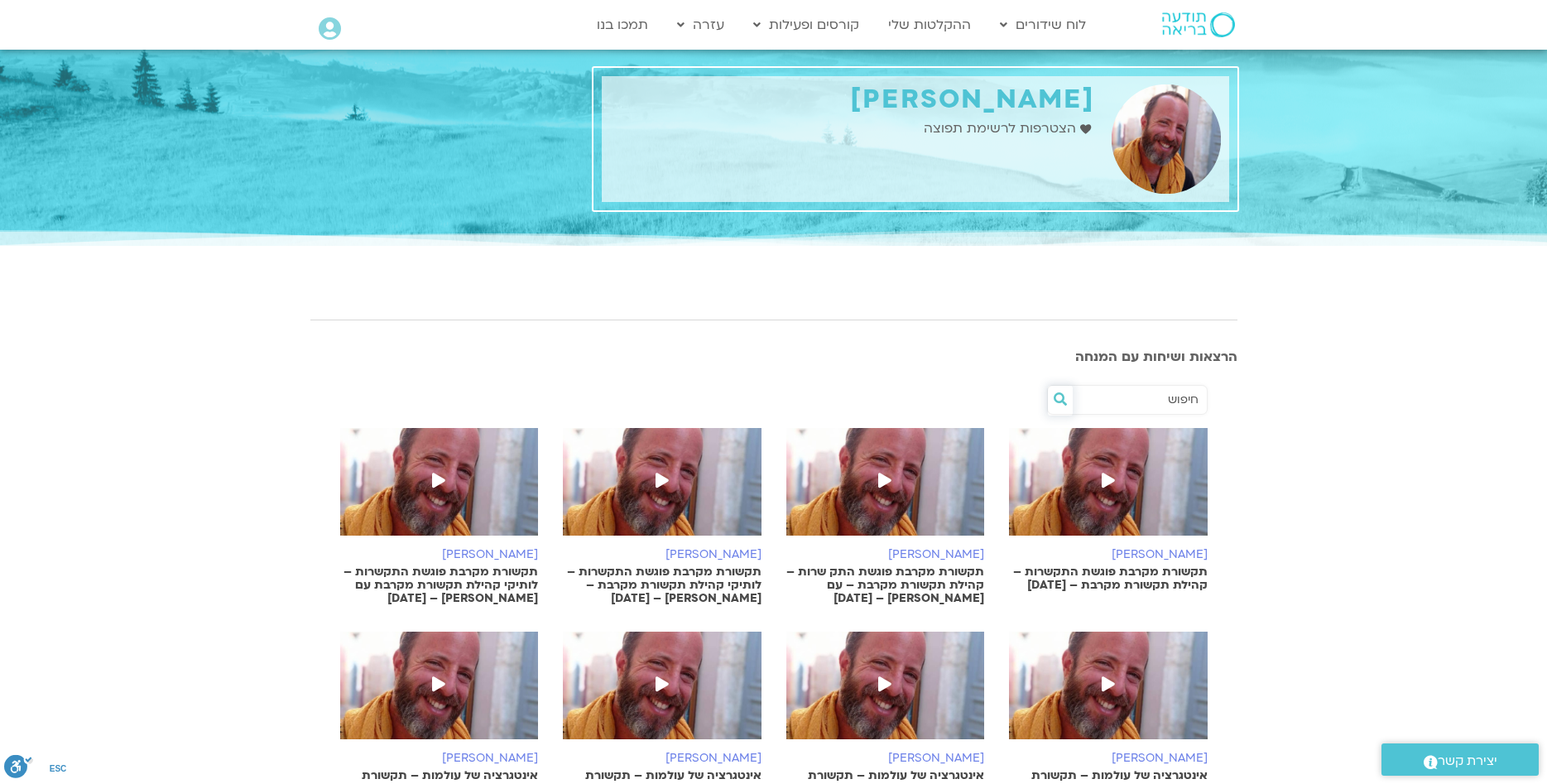
click at [1065, 401] on icon at bounding box center [1060, 398] width 13 height 13
click at [1061, 401] on icon at bounding box center [1060, 398] width 13 height 13
click at [946, 21] on link "ההקלטות שלי" at bounding box center [929, 24] width 99 height 31
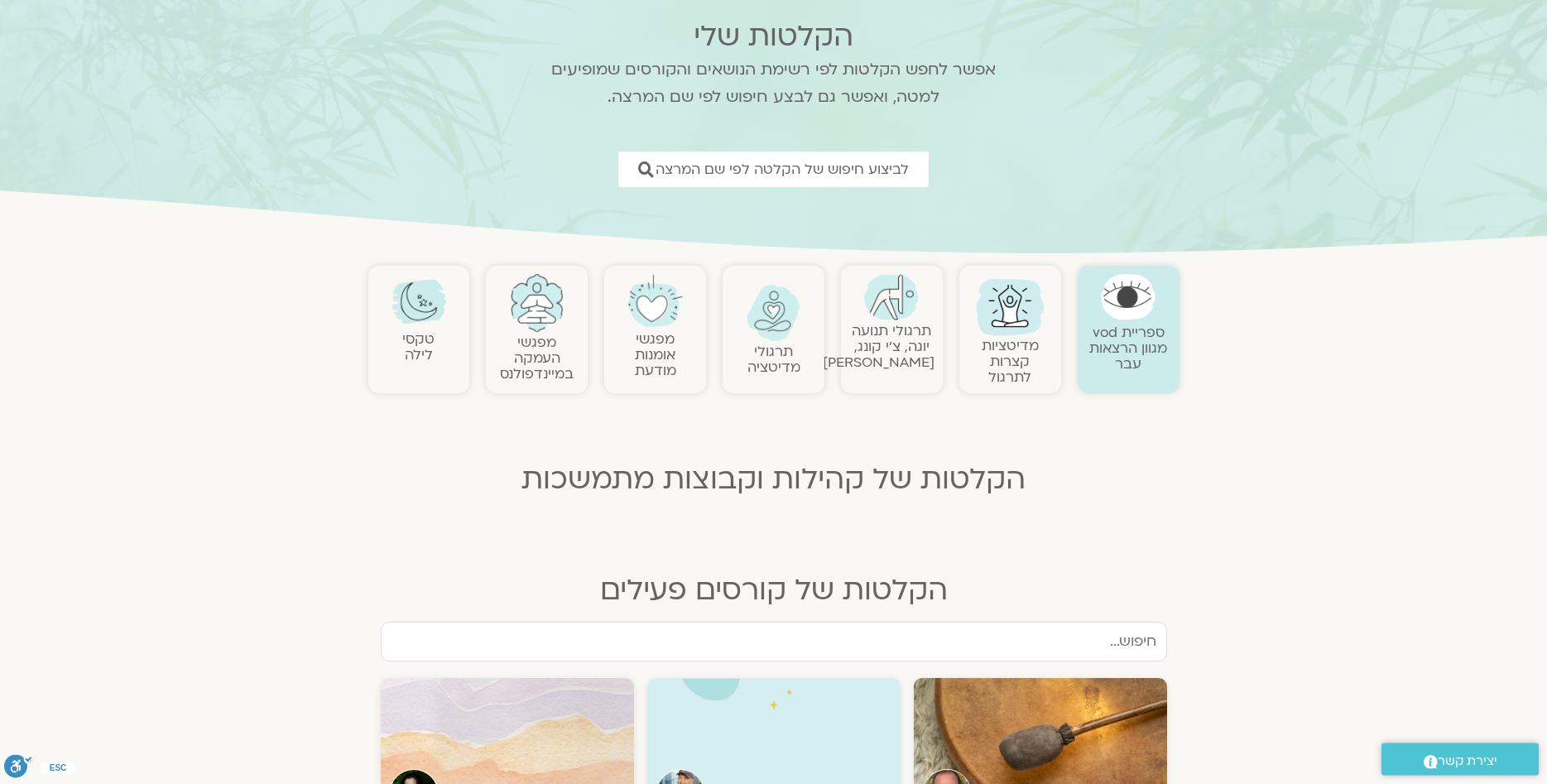
scroll to position [337, 0]
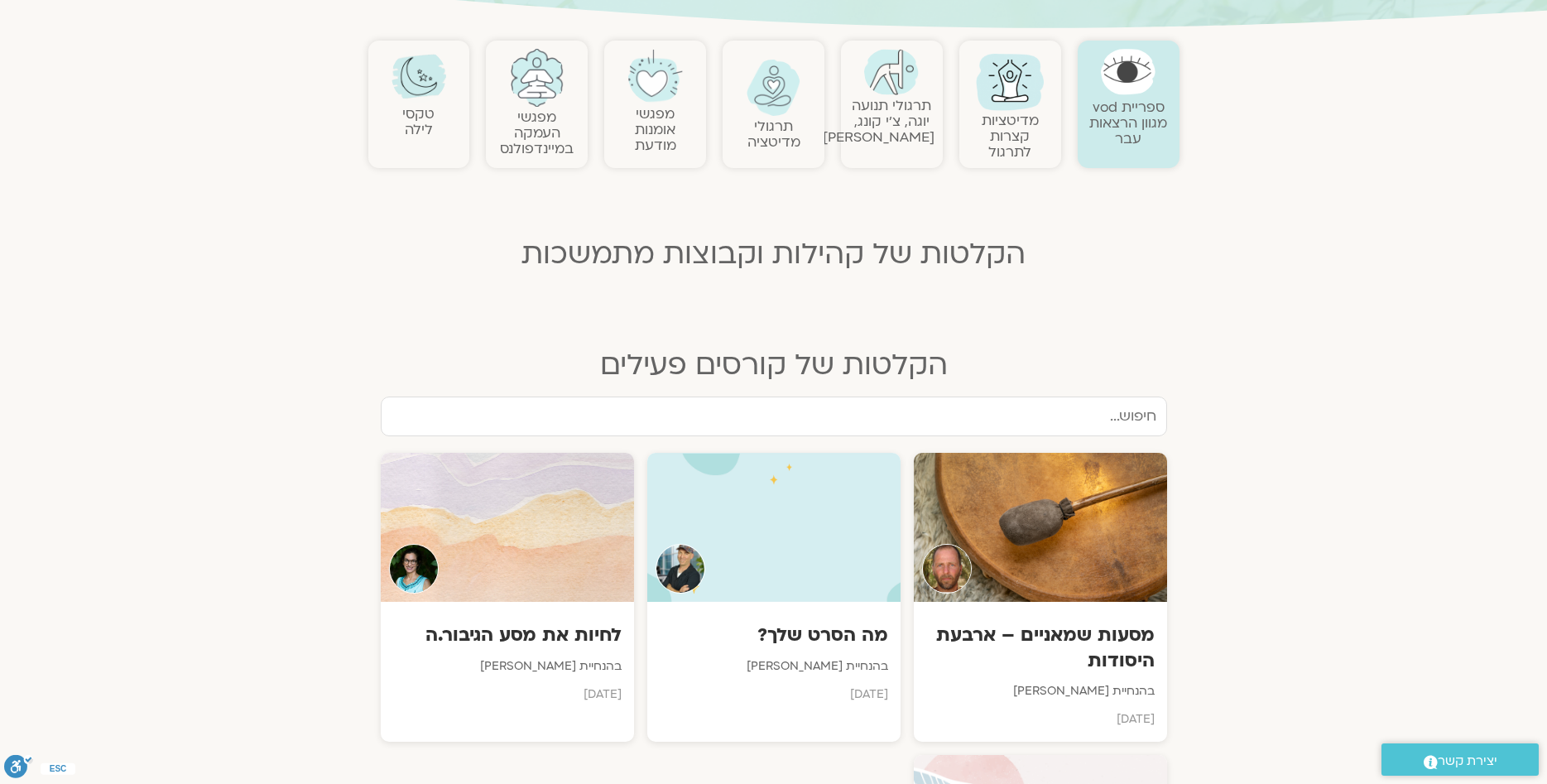
click at [1046, 425] on input "text" at bounding box center [774, 416] width 786 height 39
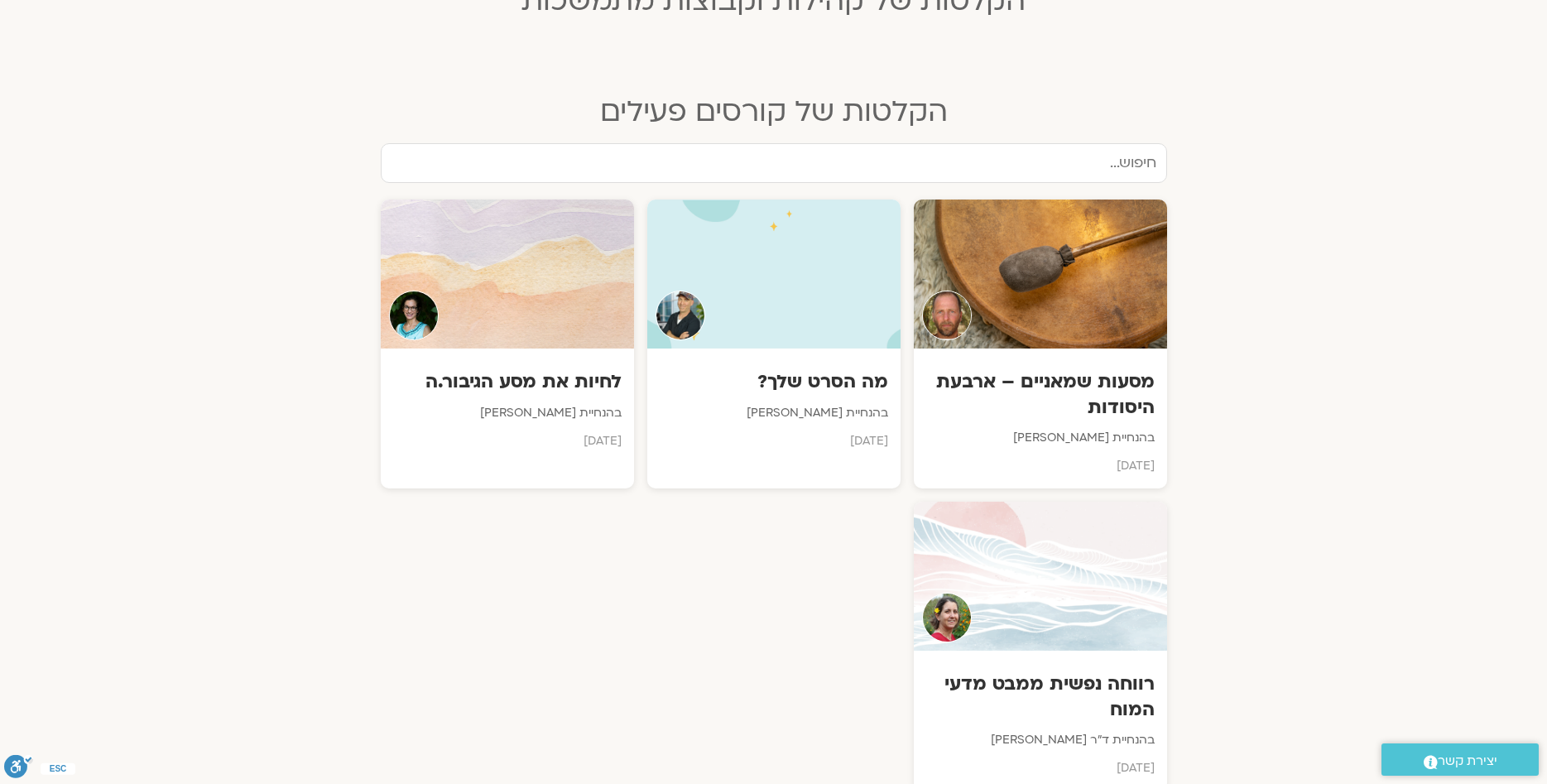
scroll to position [1097, 0]
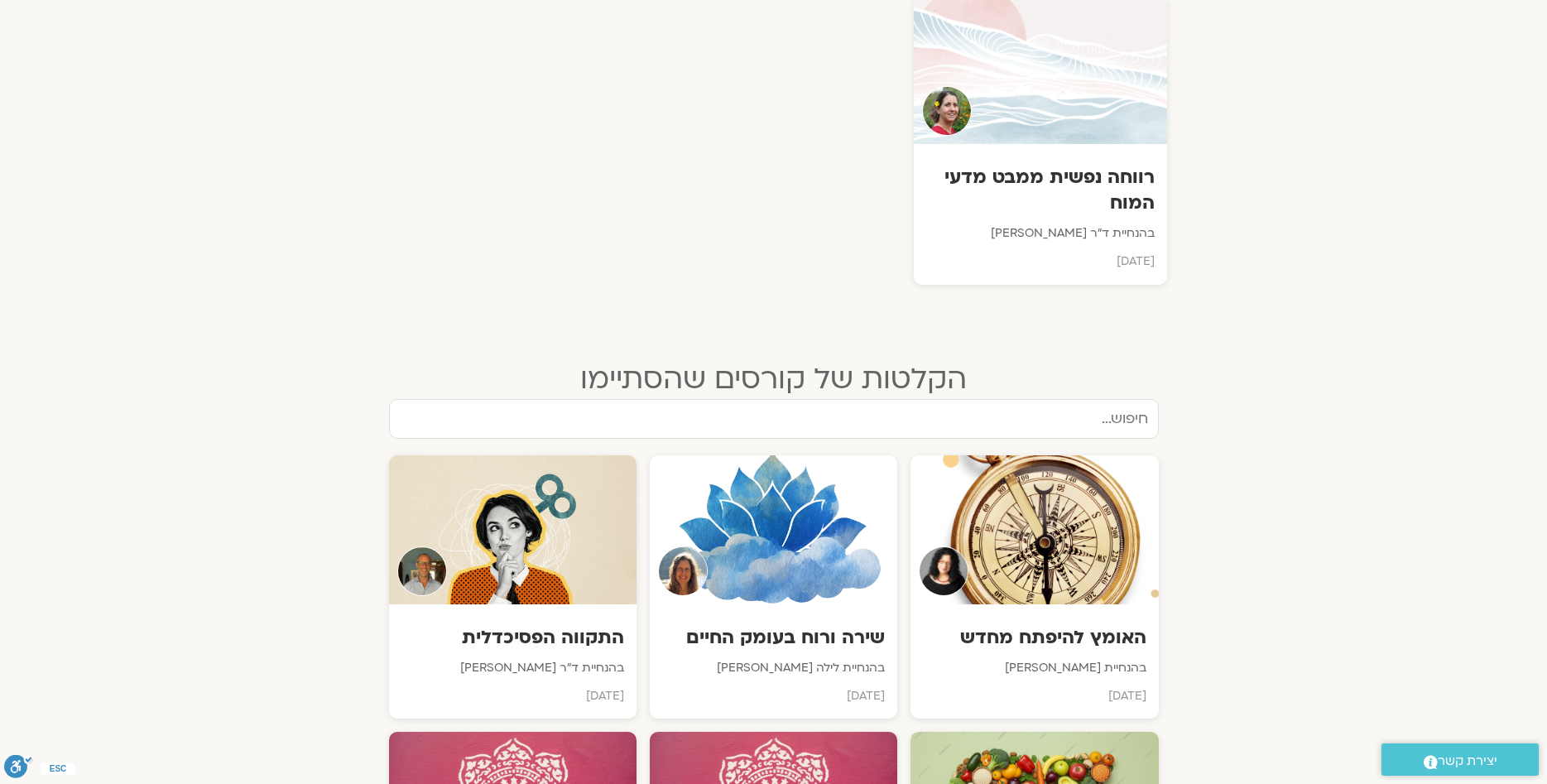
click at [1053, 413] on input "text" at bounding box center [774, 419] width 770 height 39
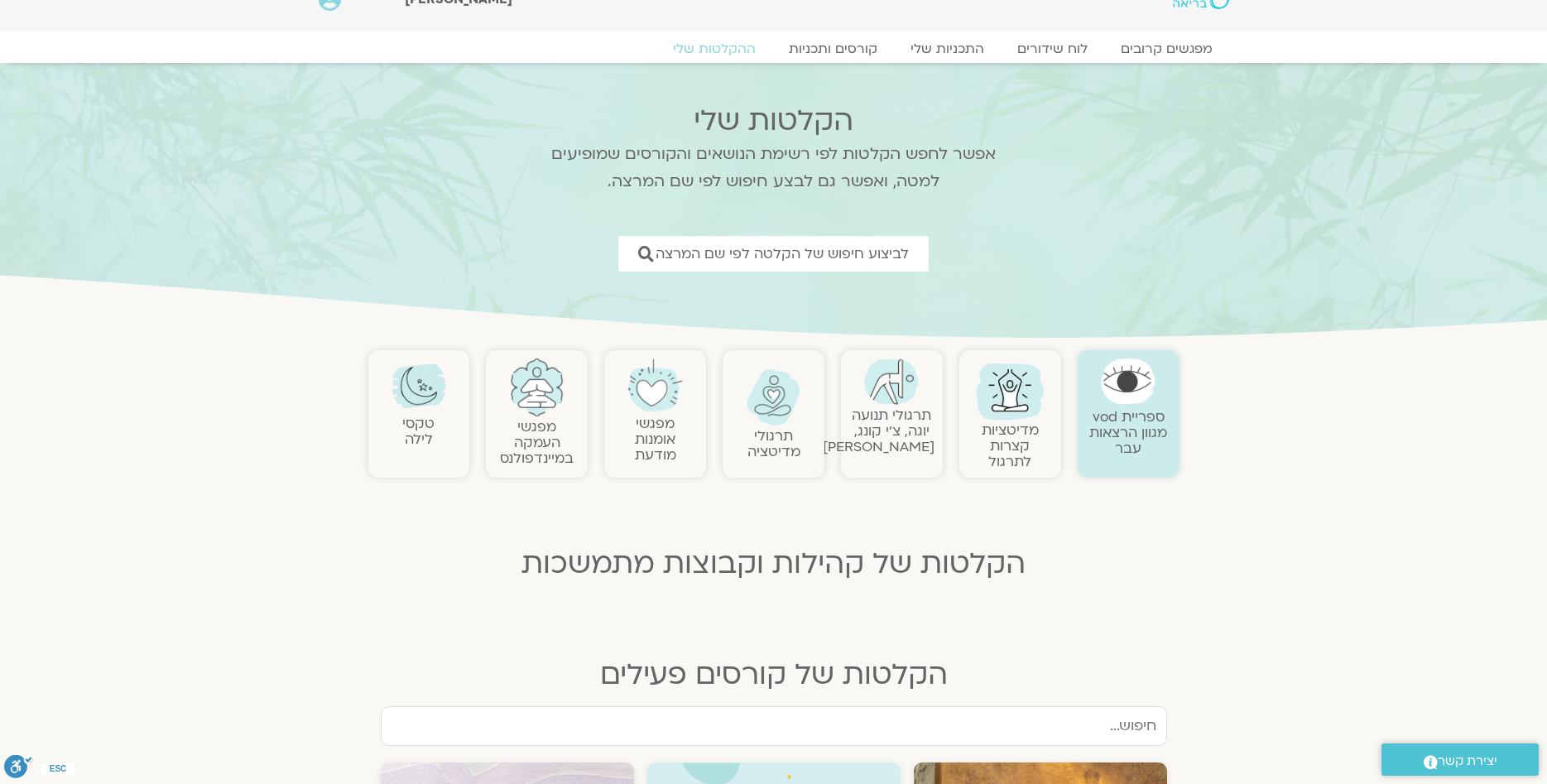
scroll to position [0, 0]
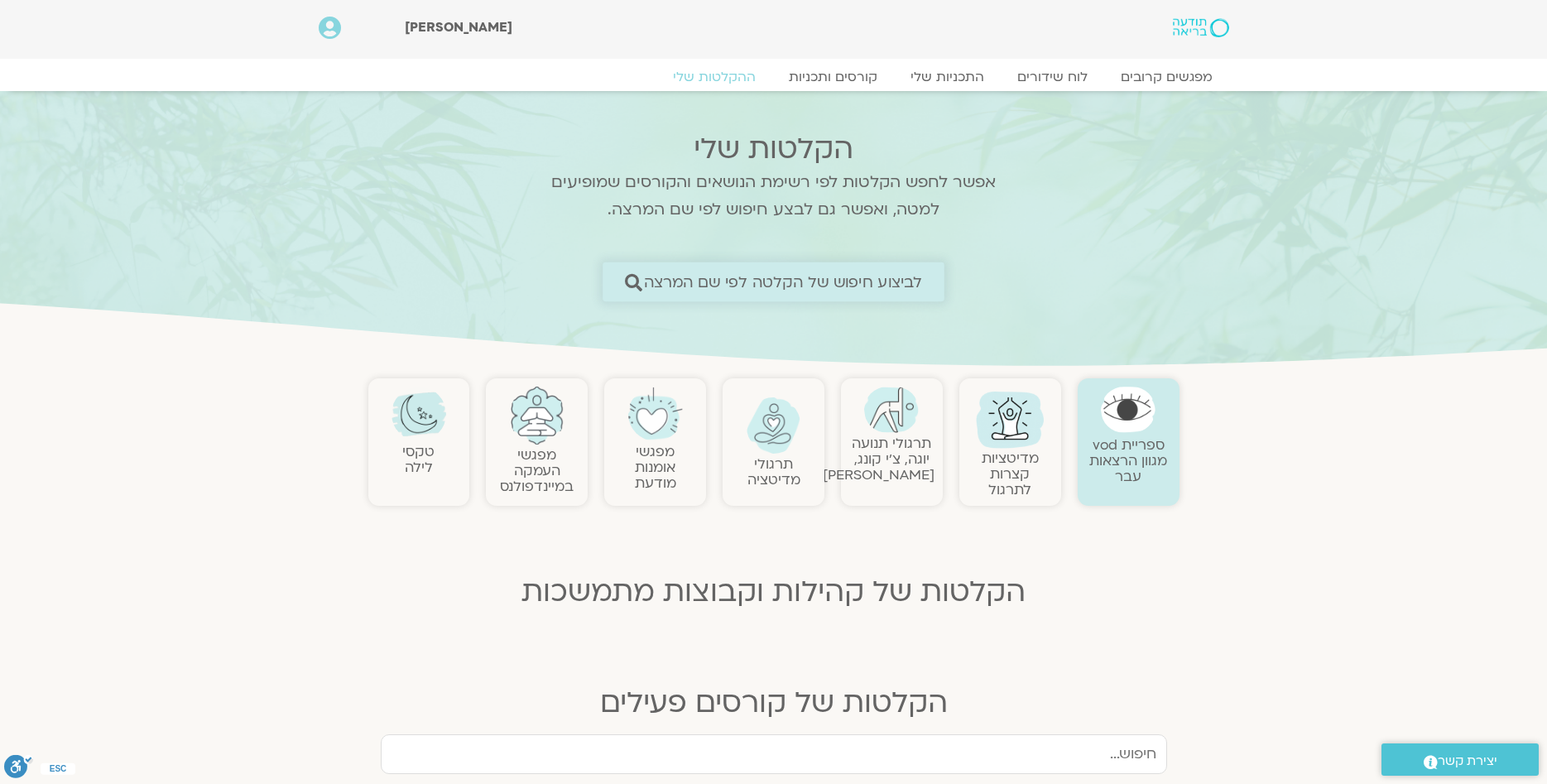
click at [855, 282] on span "לביצוע חיפוש של הקלטה לפי שם המרצה" at bounding box center [783, 281] width 279 height 17
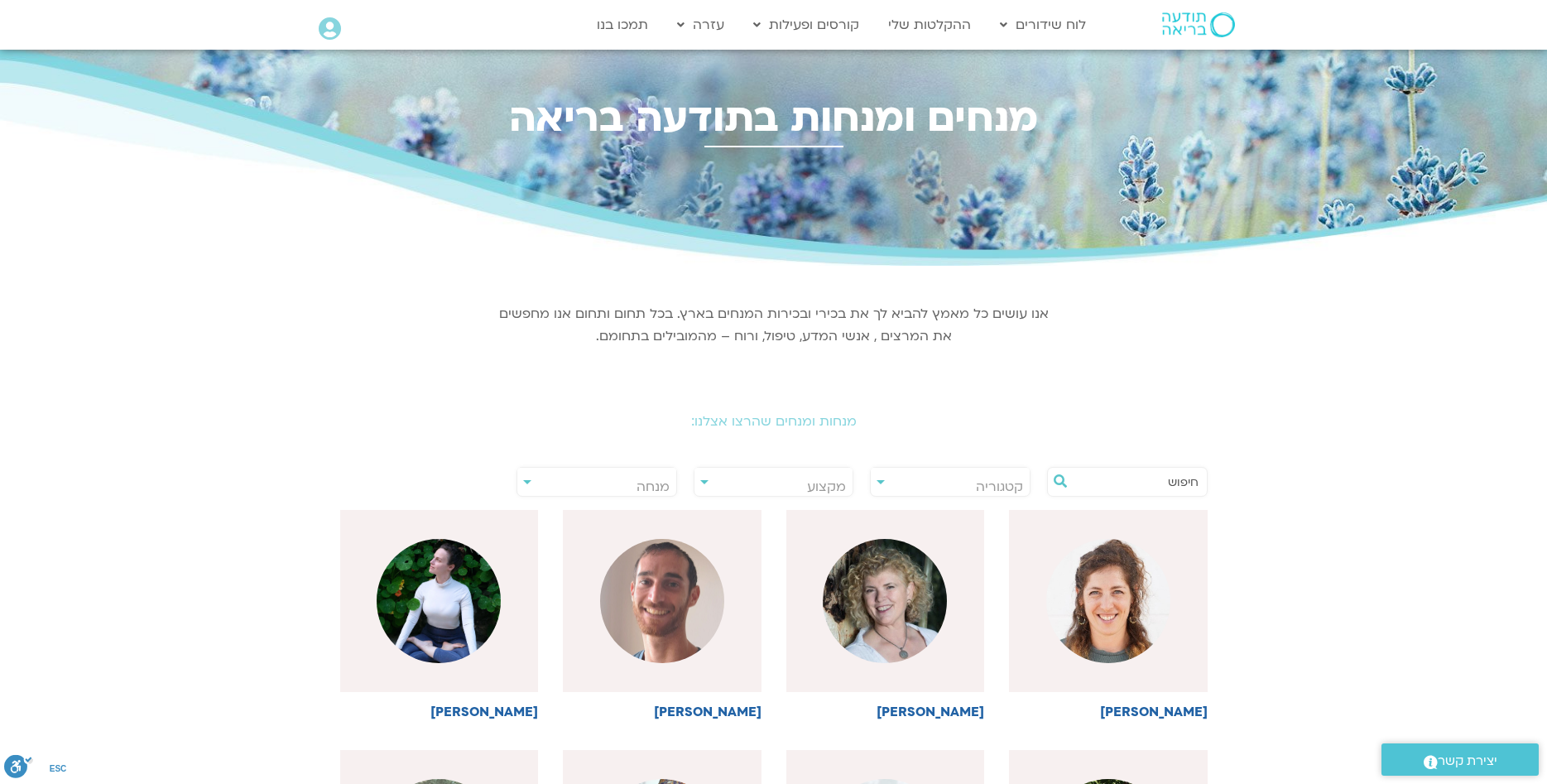
click at [1103, 477] on input "text" at bounding box center [1135, 481] width 126 height 28
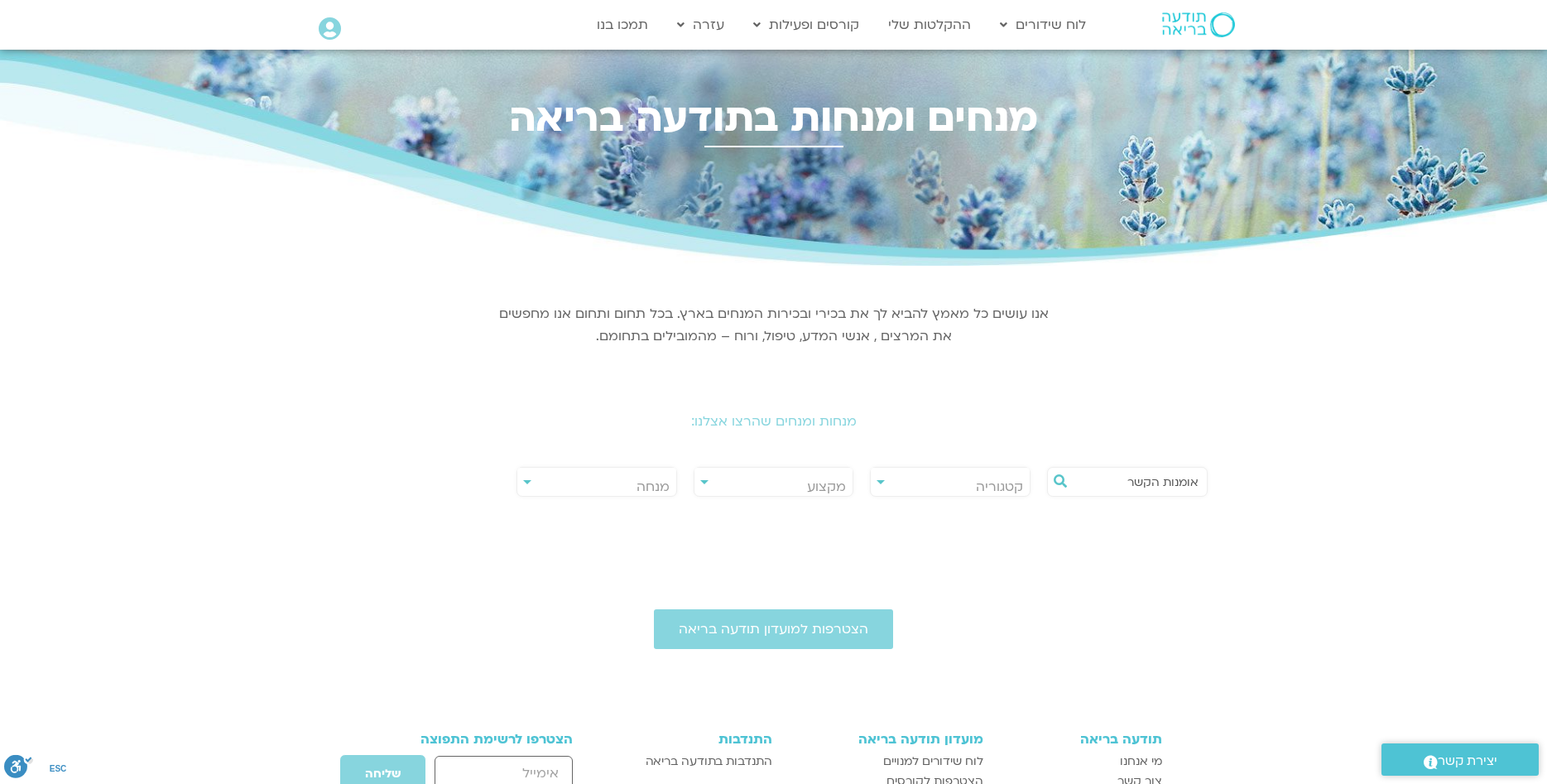
drag, startPoint x: 1121, startPoint y: 481, endPoint x: 1220, endPoint y: 481, distance: 99.0
click at [1199, 481] on input "אומנות הקשר" at bounding box center [1135, 481] width 126 height 28
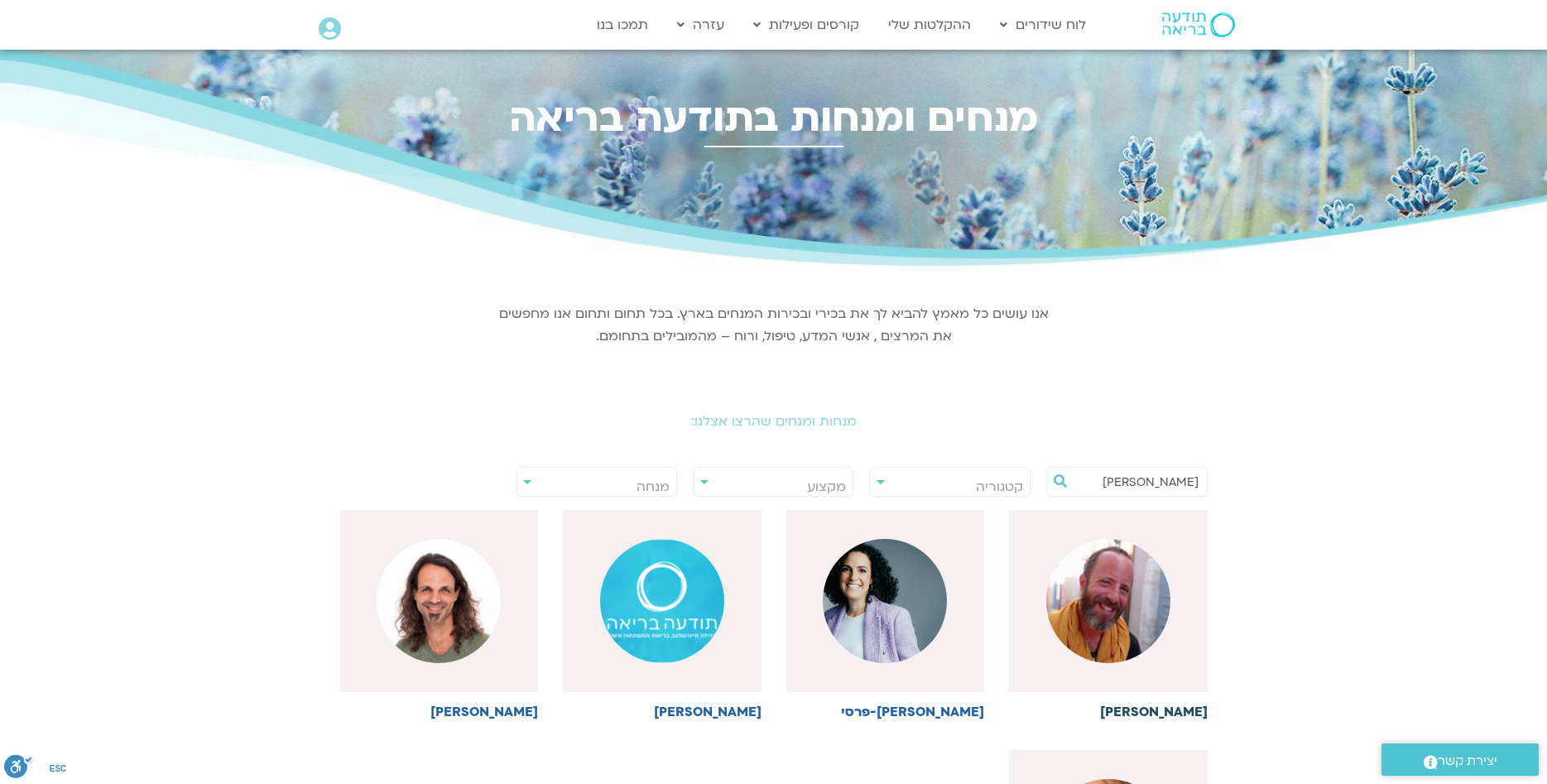
type input "פז"
click at [1163, 656] on div at bounding box center [1108, 601] width 199 height 182
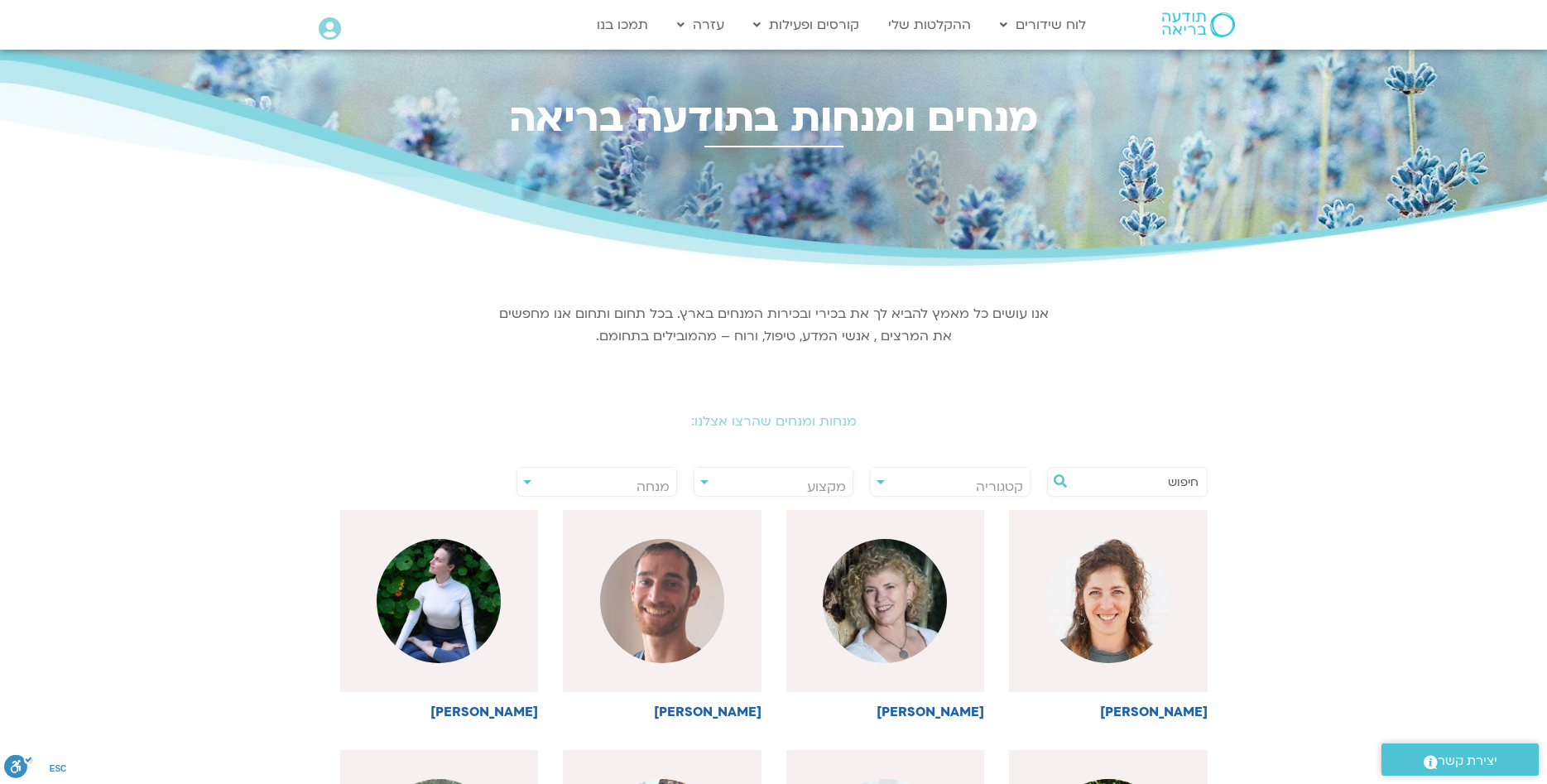
click at [881, 480] on div "**********" at bounding box center [950, 481] width 160 height 30
click at [887, 482] on span "קטגוריה" at bounding box center [951, 486] width 159 height 38
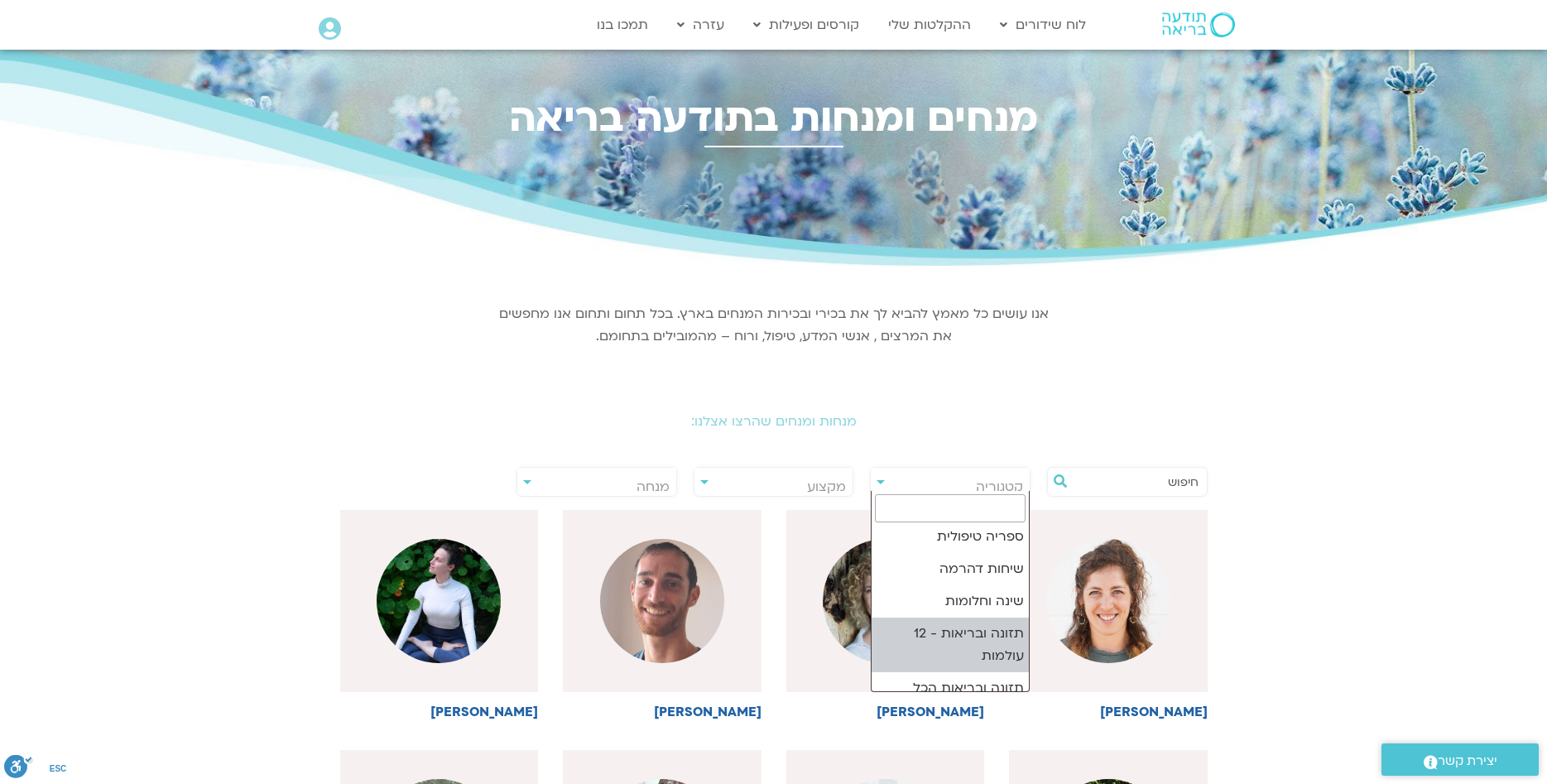
scroll to position [218, 0]
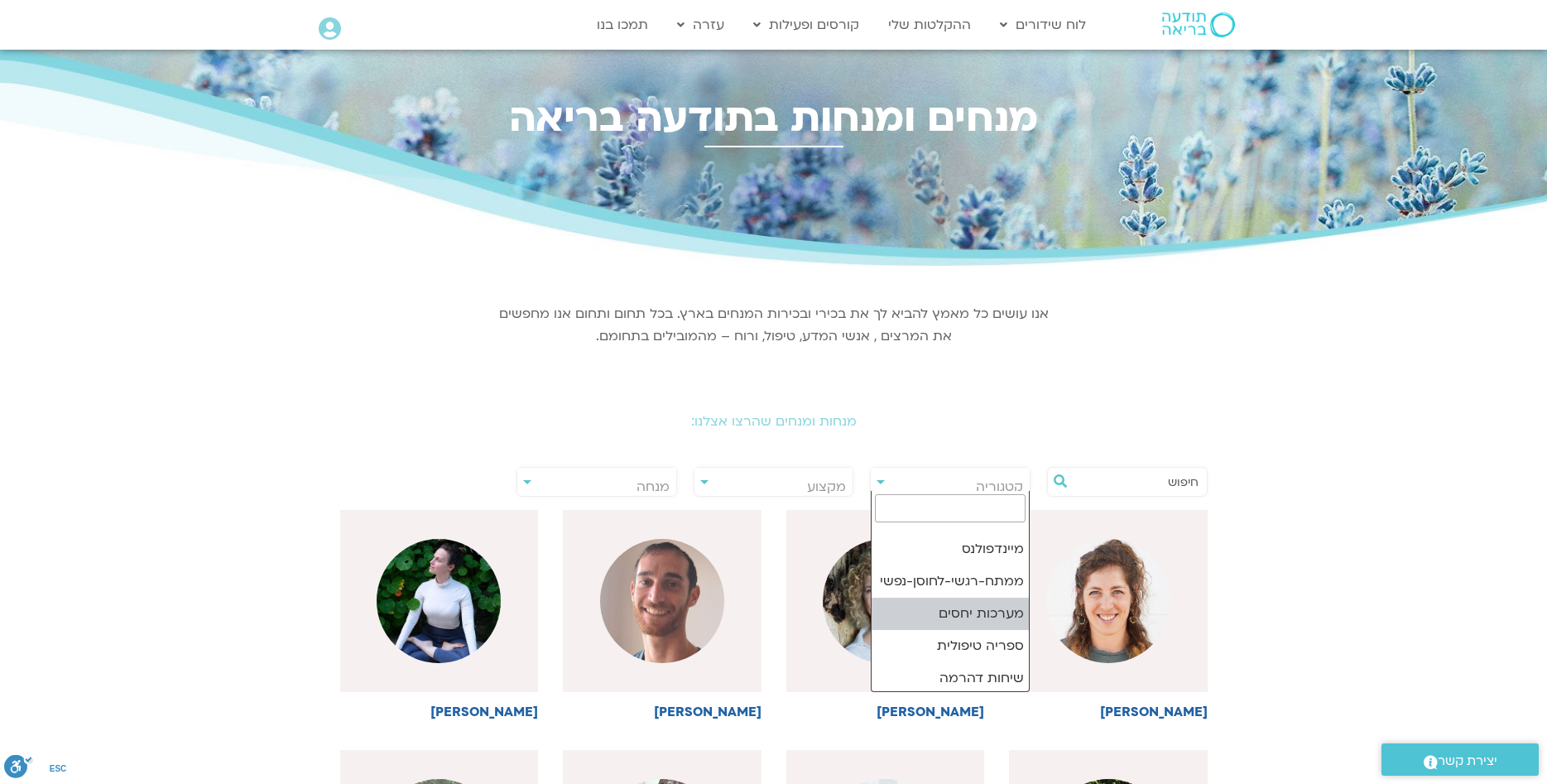
select select "**"
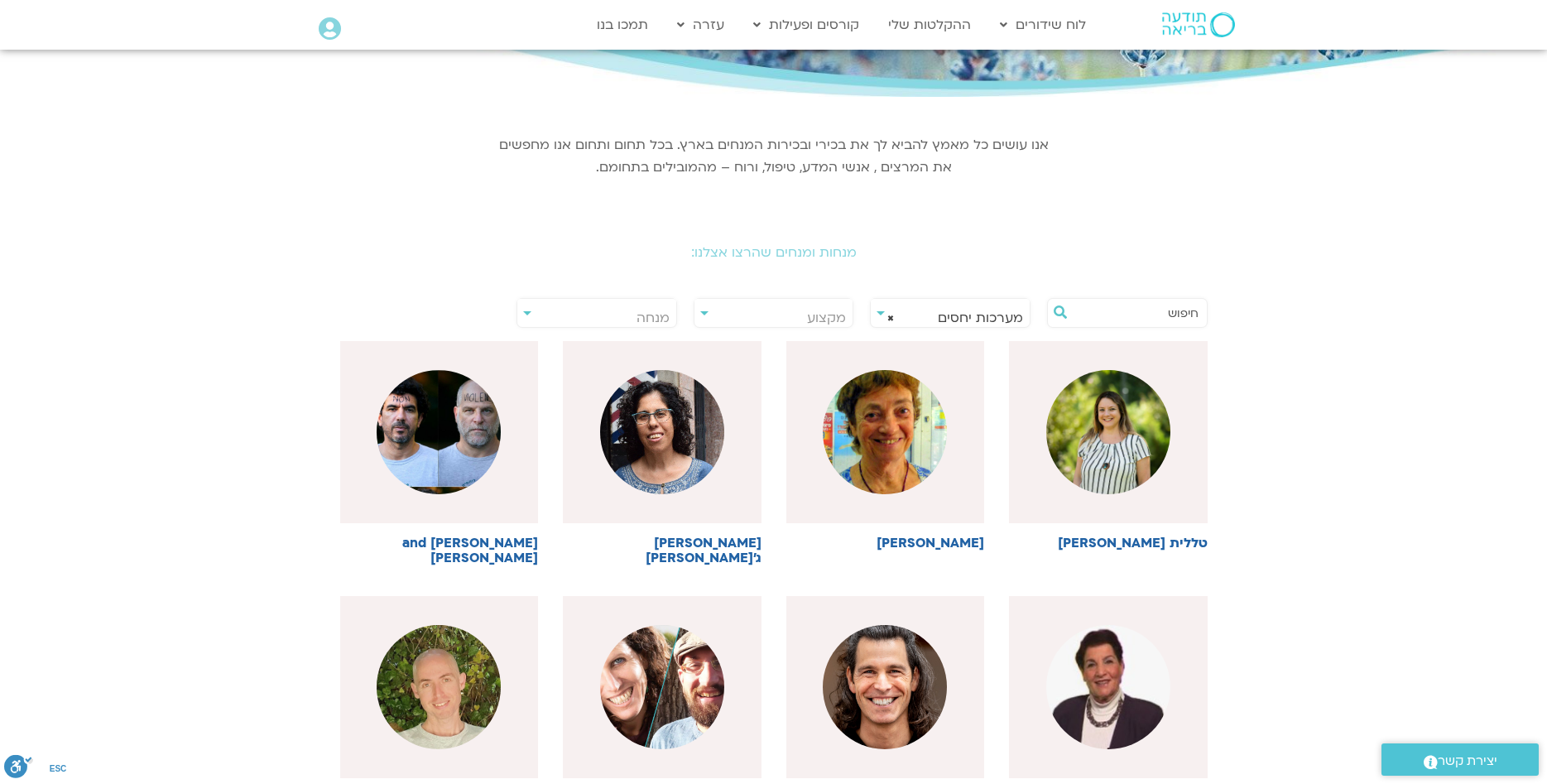
scroll to position [0, 0]
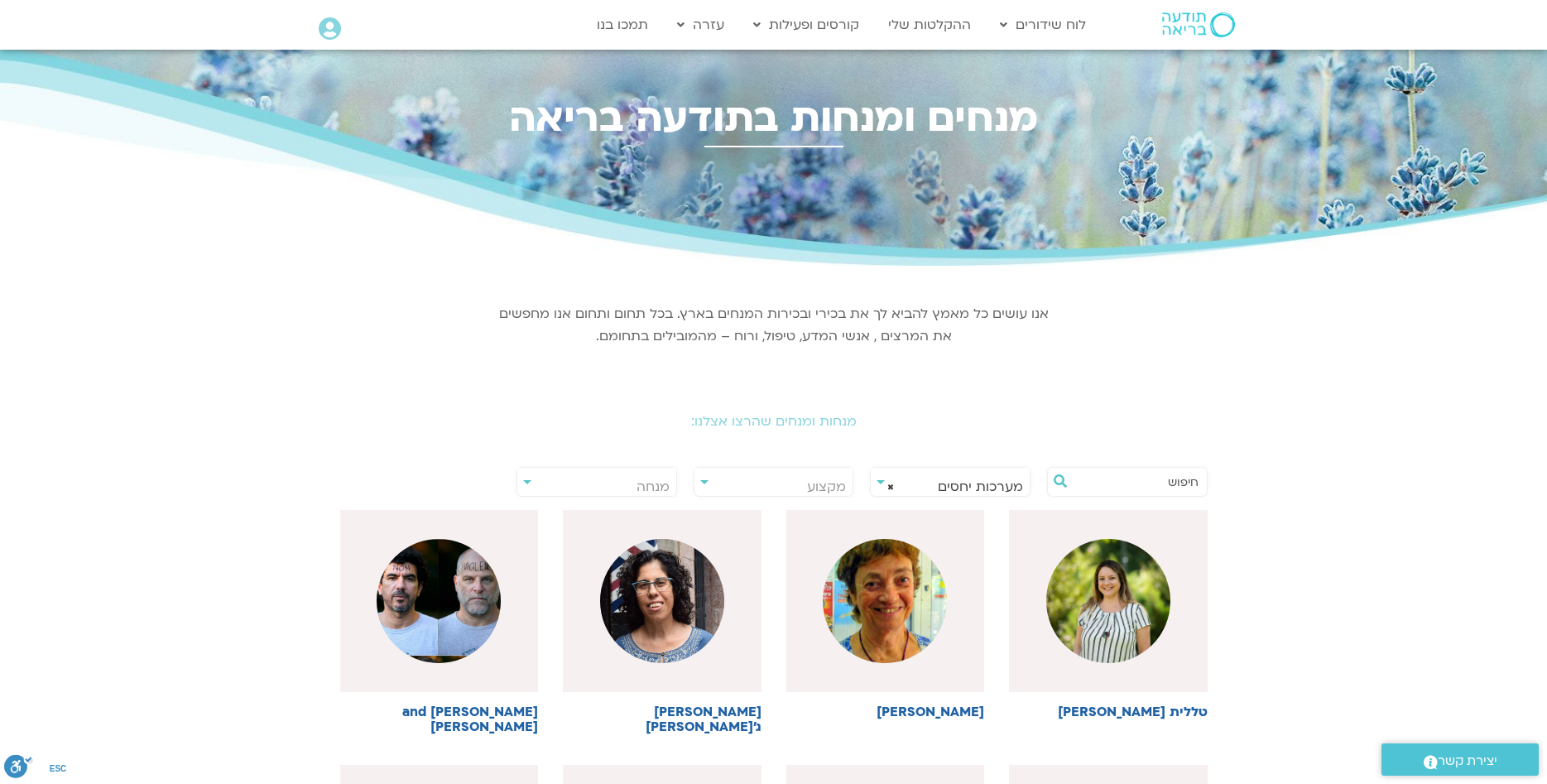
click at [1128, 483] on input "text" at bounding box center [1135, 481] width 126 height 28
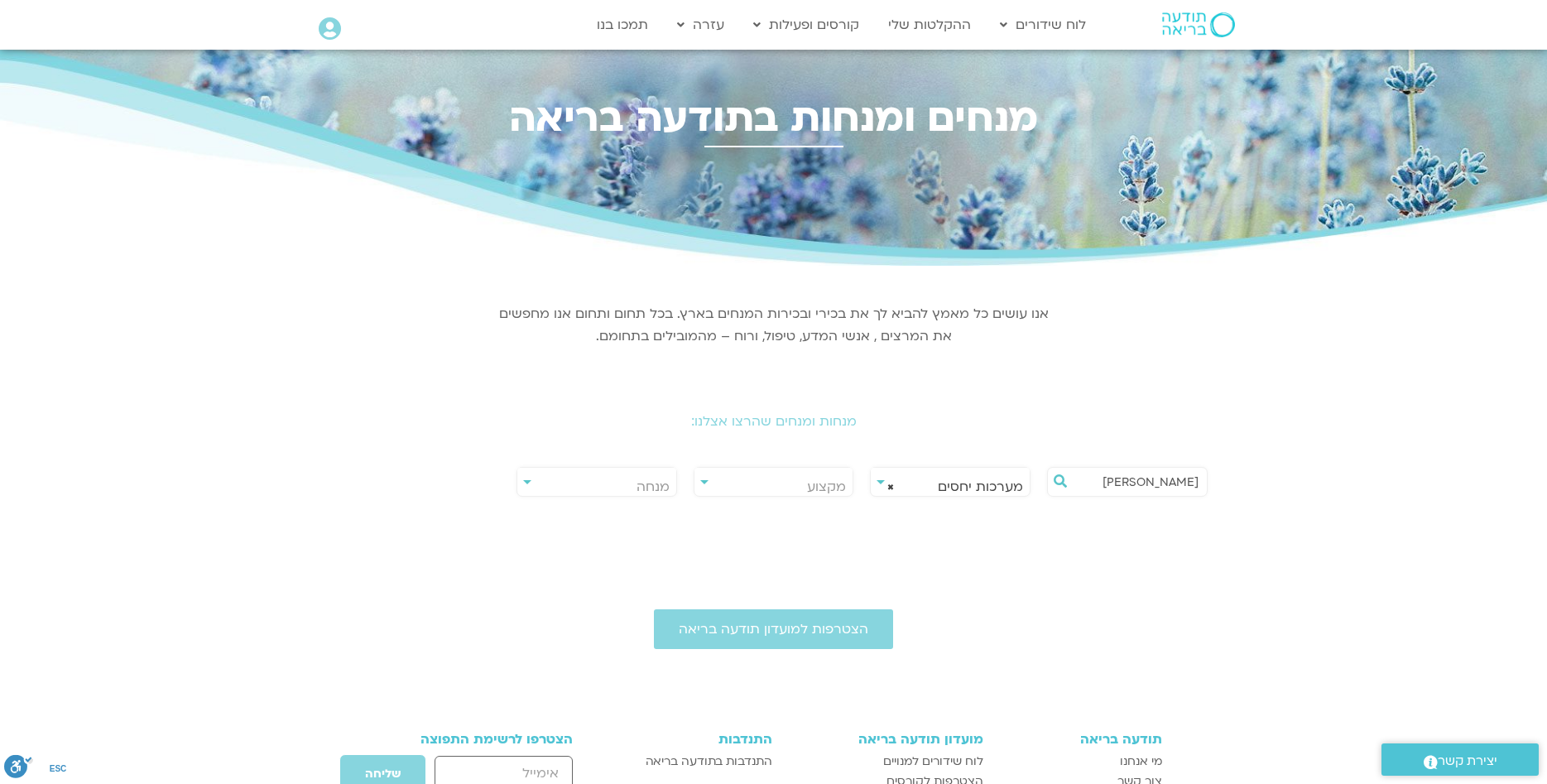
type input "[PERSON_NAME]"
select select
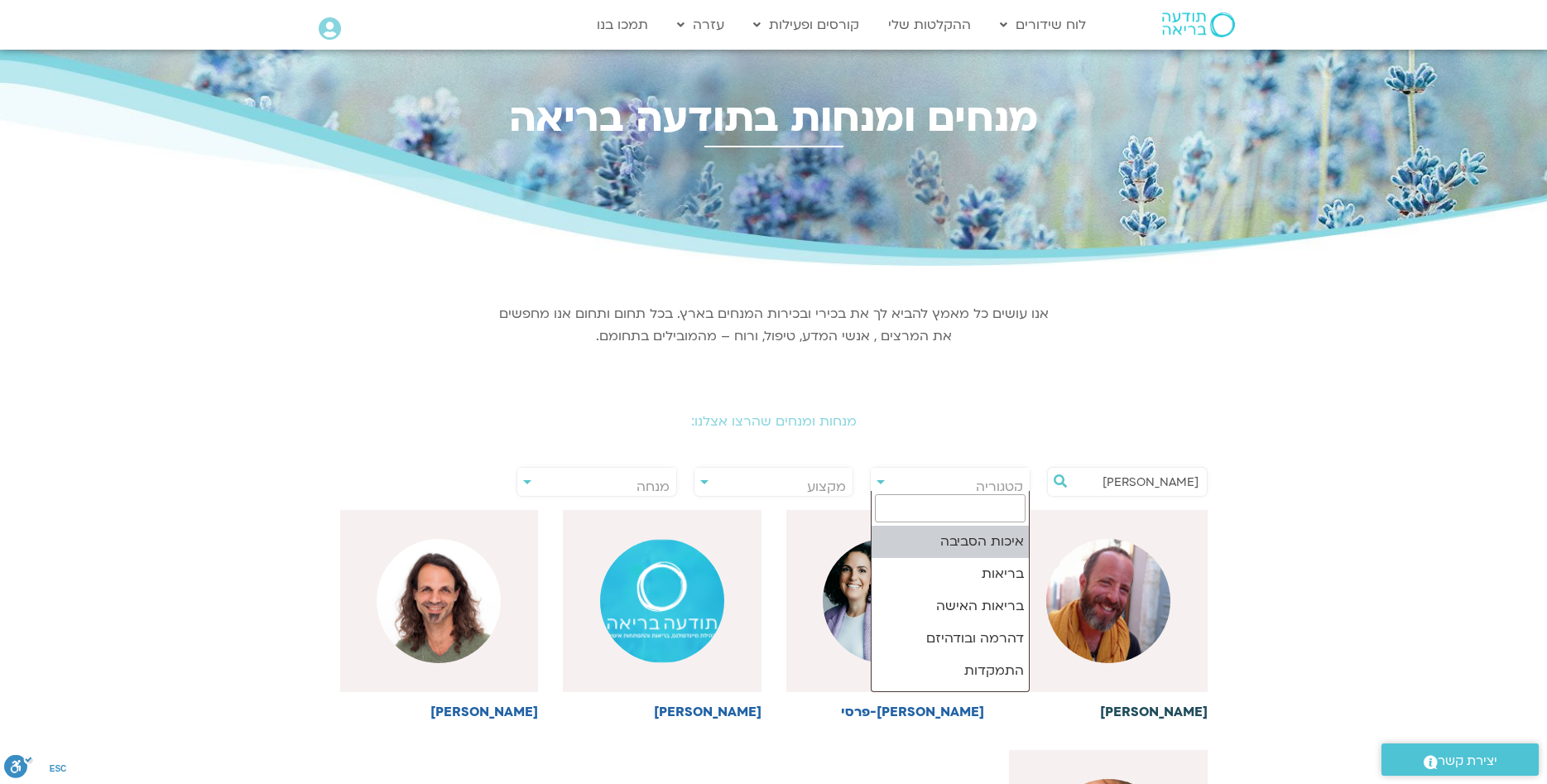
click at [1144, 662] on div at bounding box center [1108, 601] width 199 height 182
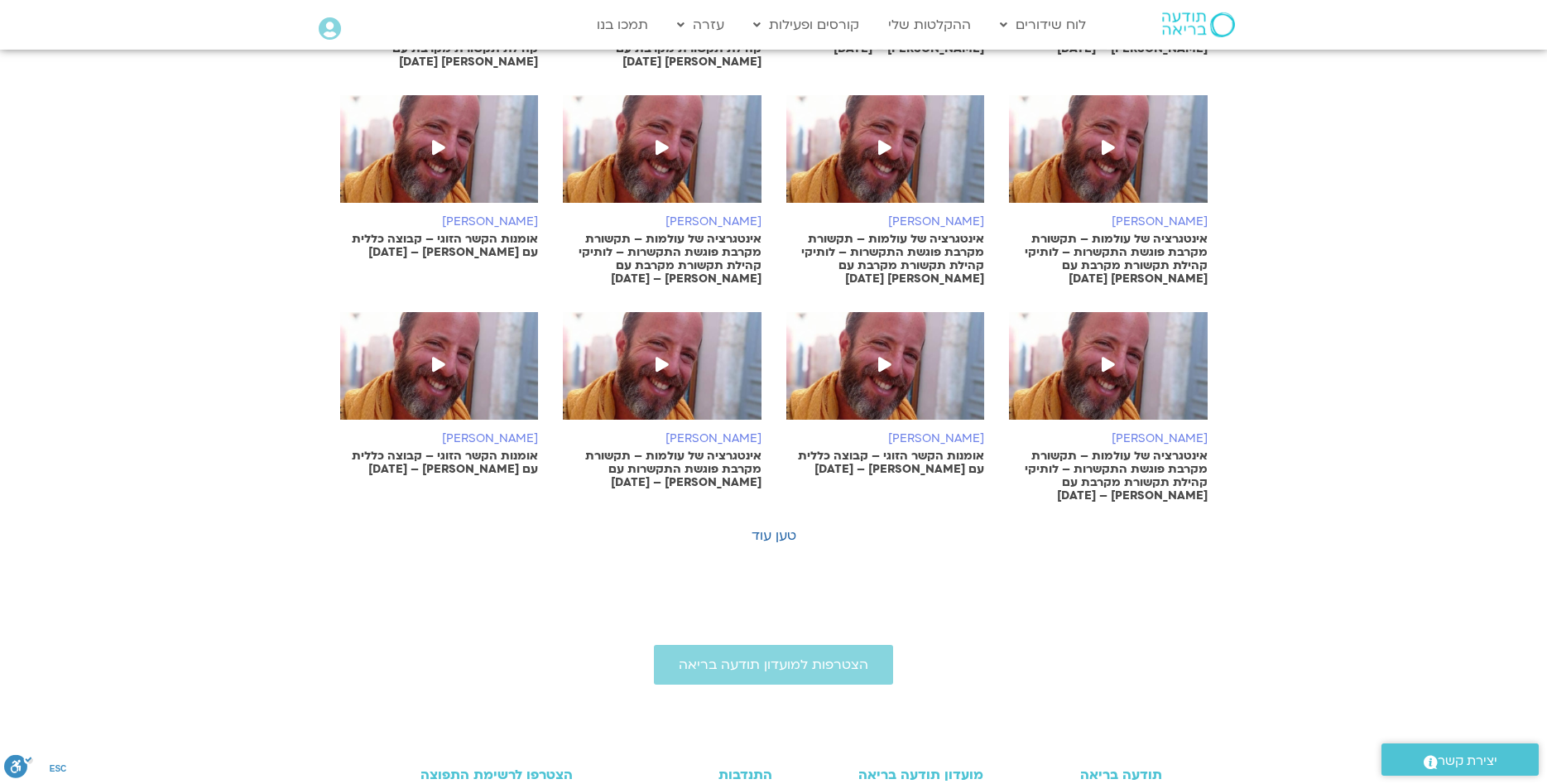
scroll to position [760, 0]
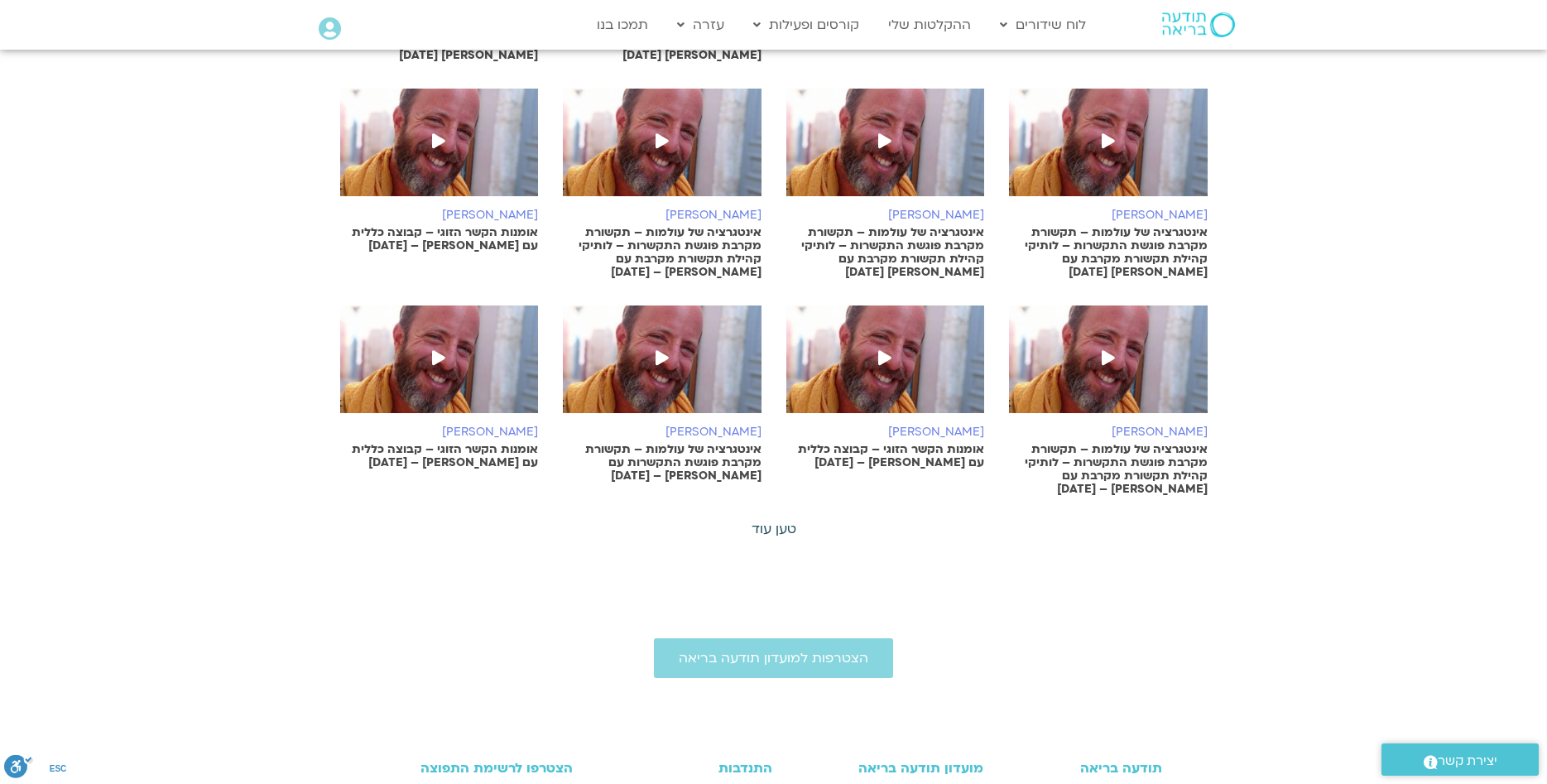
click at [764, 527] on link "טען עוד" at bounding box center [774, 529] width 45 height 18
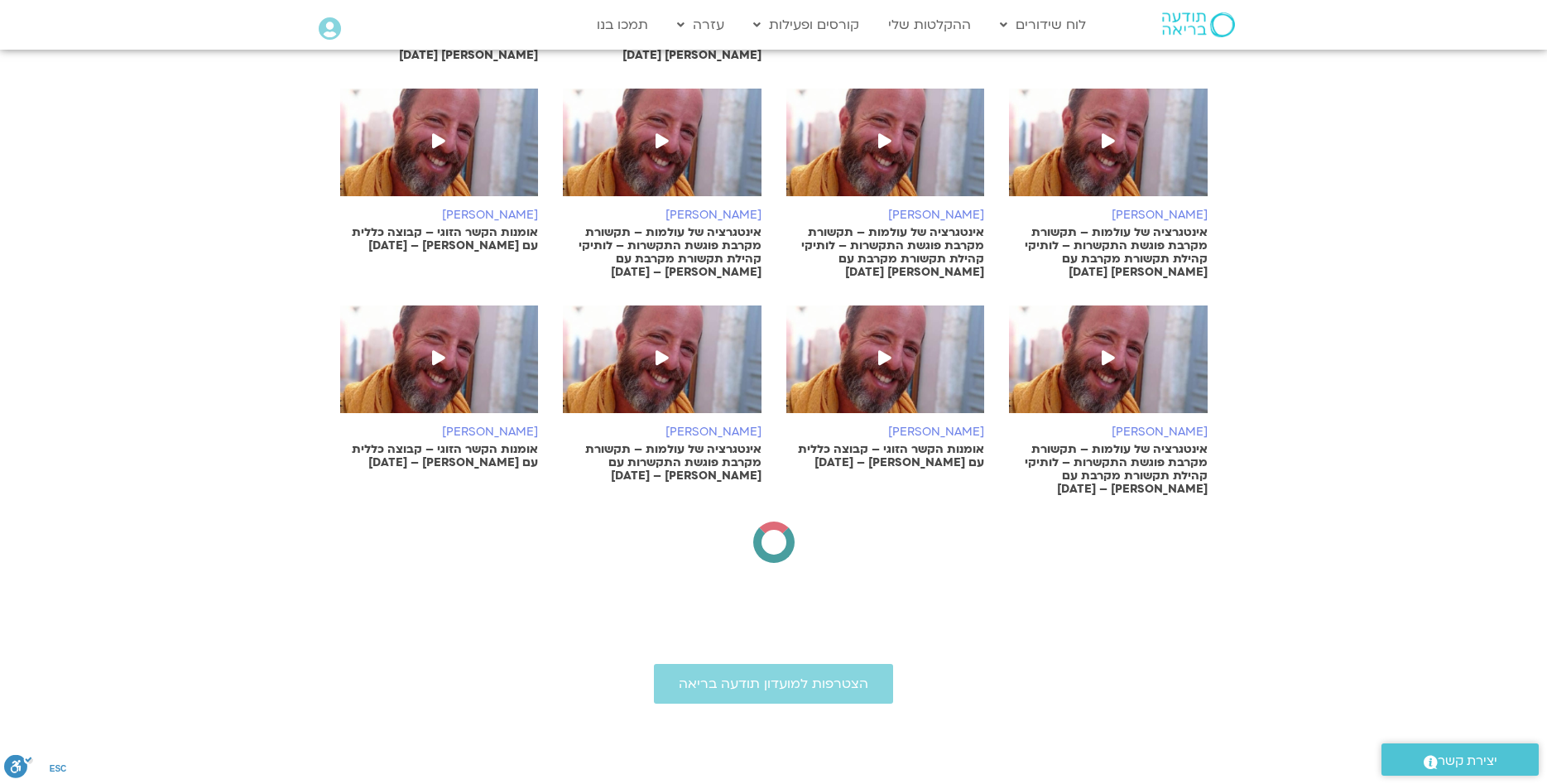
click at [764, 527] on div at bounding box center [774, 541] width 44 height 44
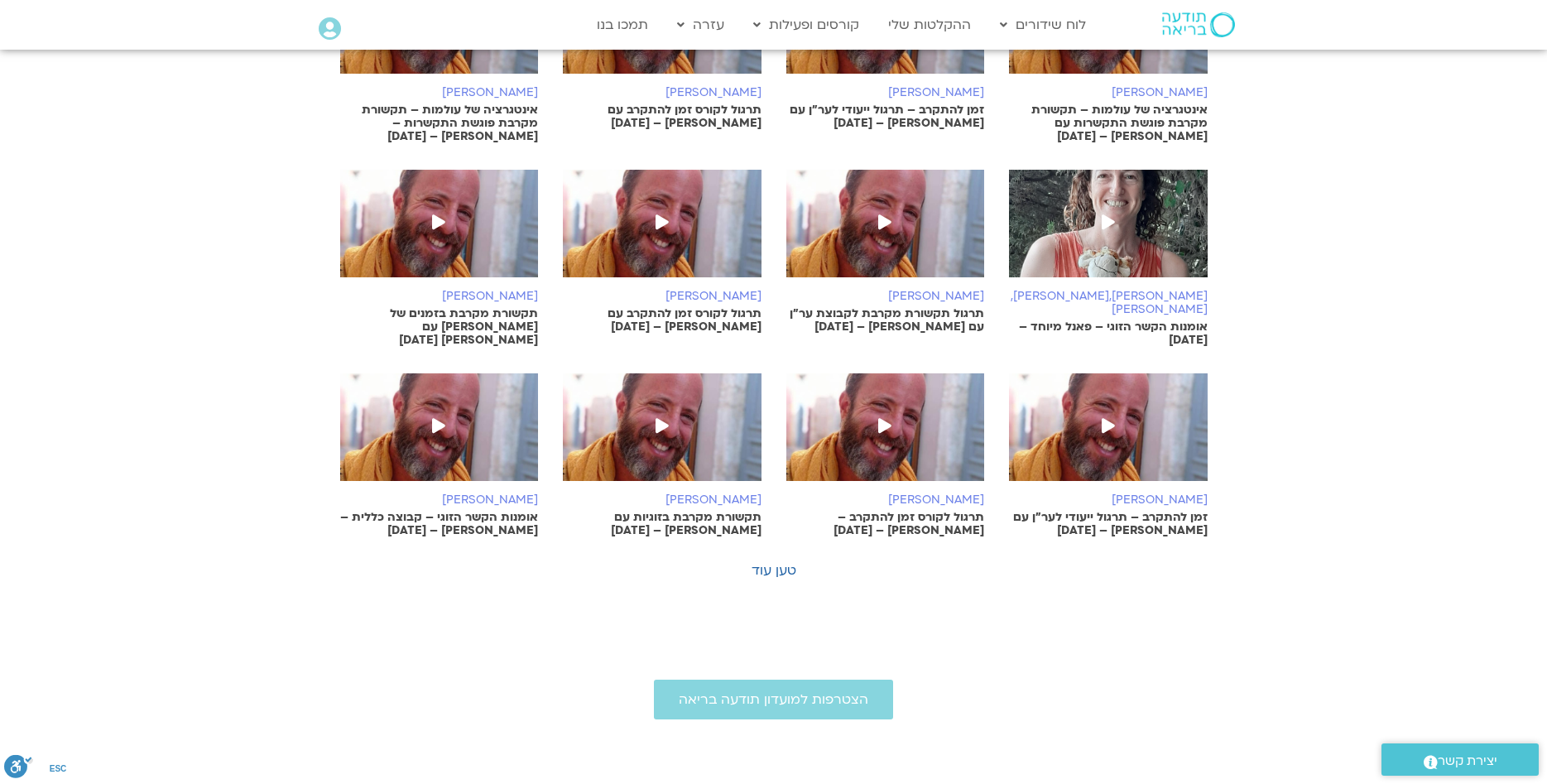
scroll to position [1866, 0]
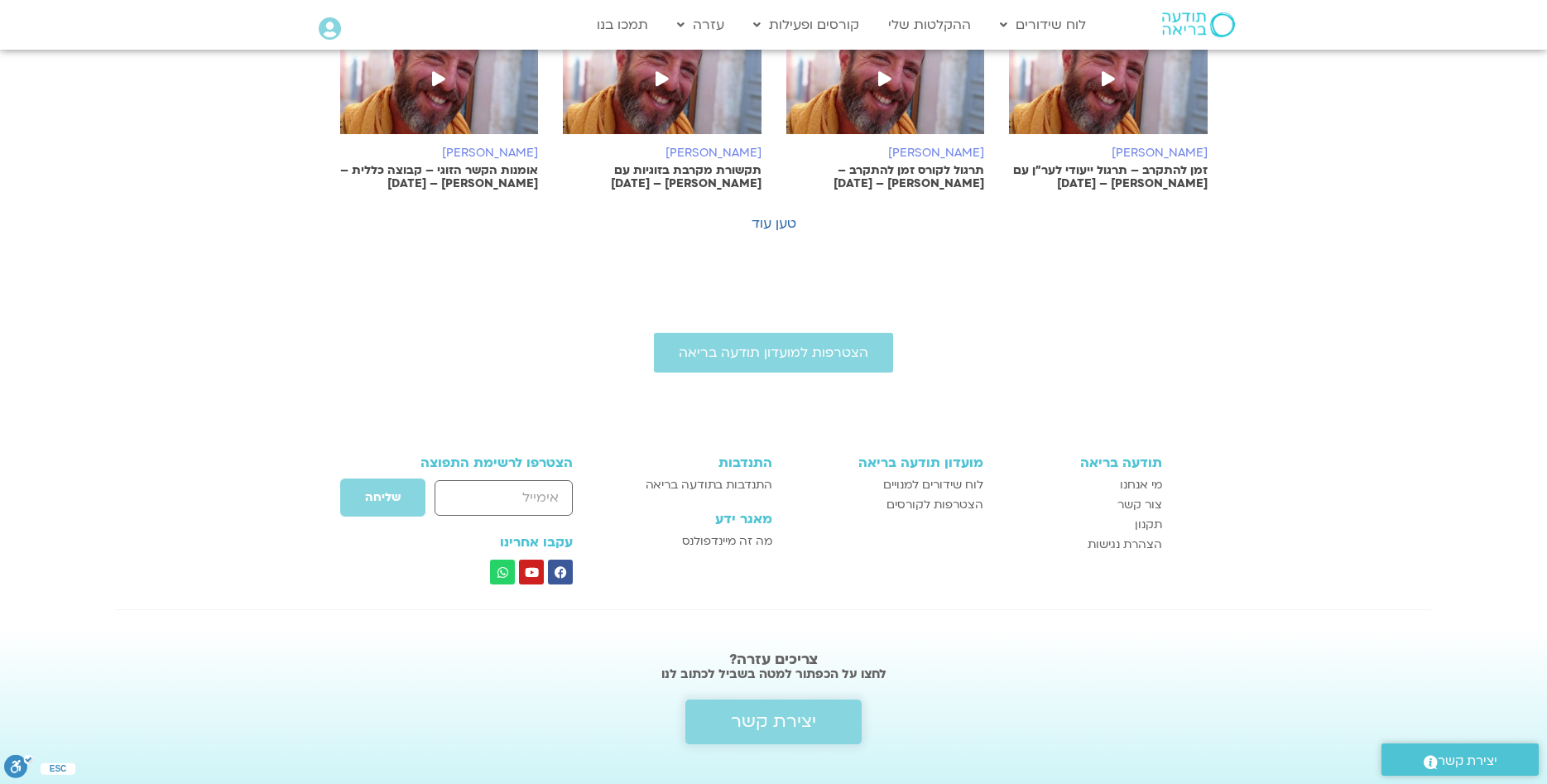
click at [799, 712] on span "יצירת קשר" at bounding box center [773, 721] width 85 height 20
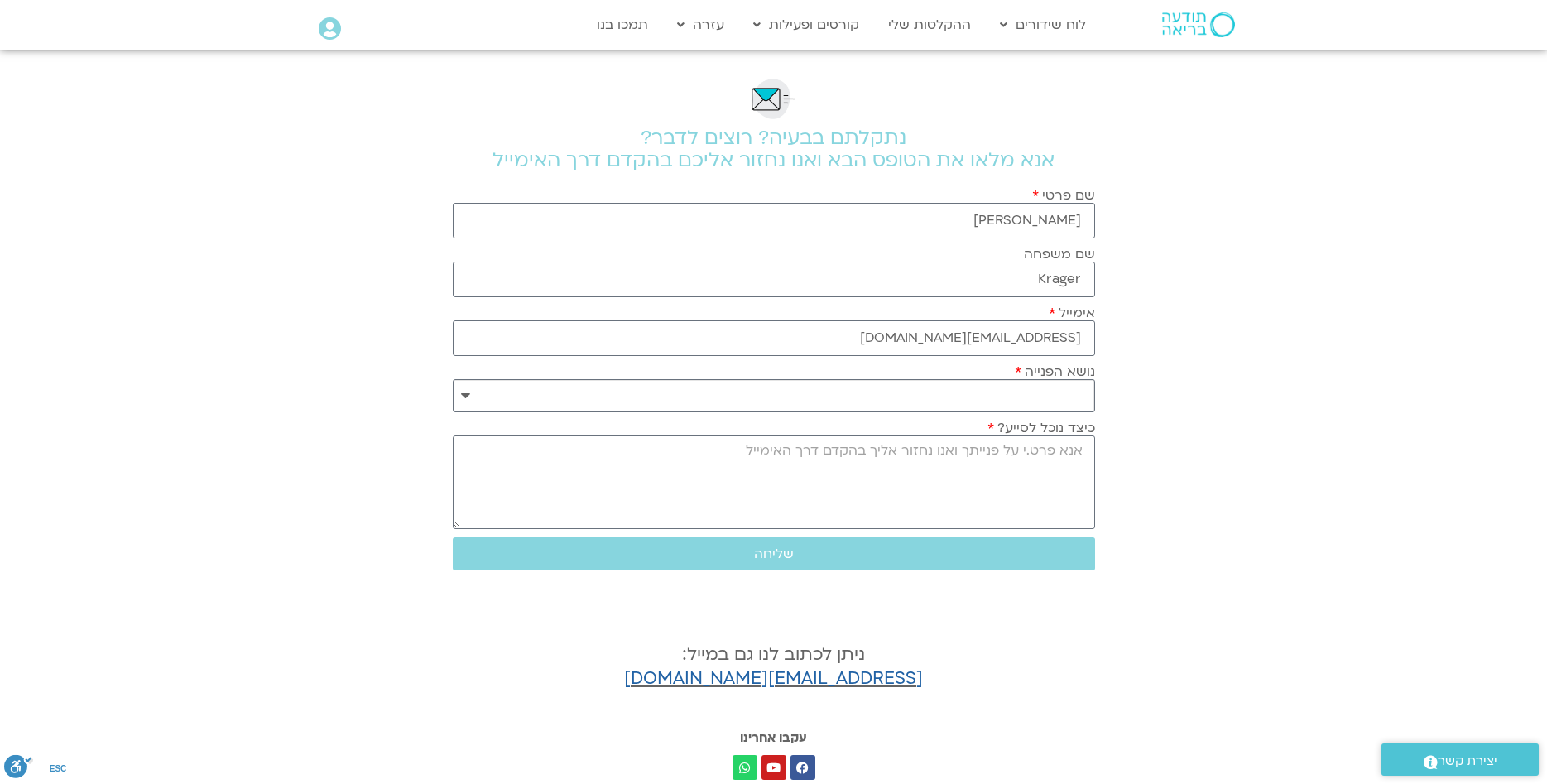
click at [453, 379] on select "**********" at bounding box center [774, 395] width 642 height 33
select select "**********"
click option "**********" at bounding box center [0, 0] width 0 height 0
click at [1041, 490] on textarea "כיצד נוכל לסייע?" at bounding box center [774, 481] width 642 height 93
type textarea "שלום רב, הקשבתי לשתי הקלטות של פז על אומנות הקשר הזוגי, האם הקורס הזה קיים היום?"
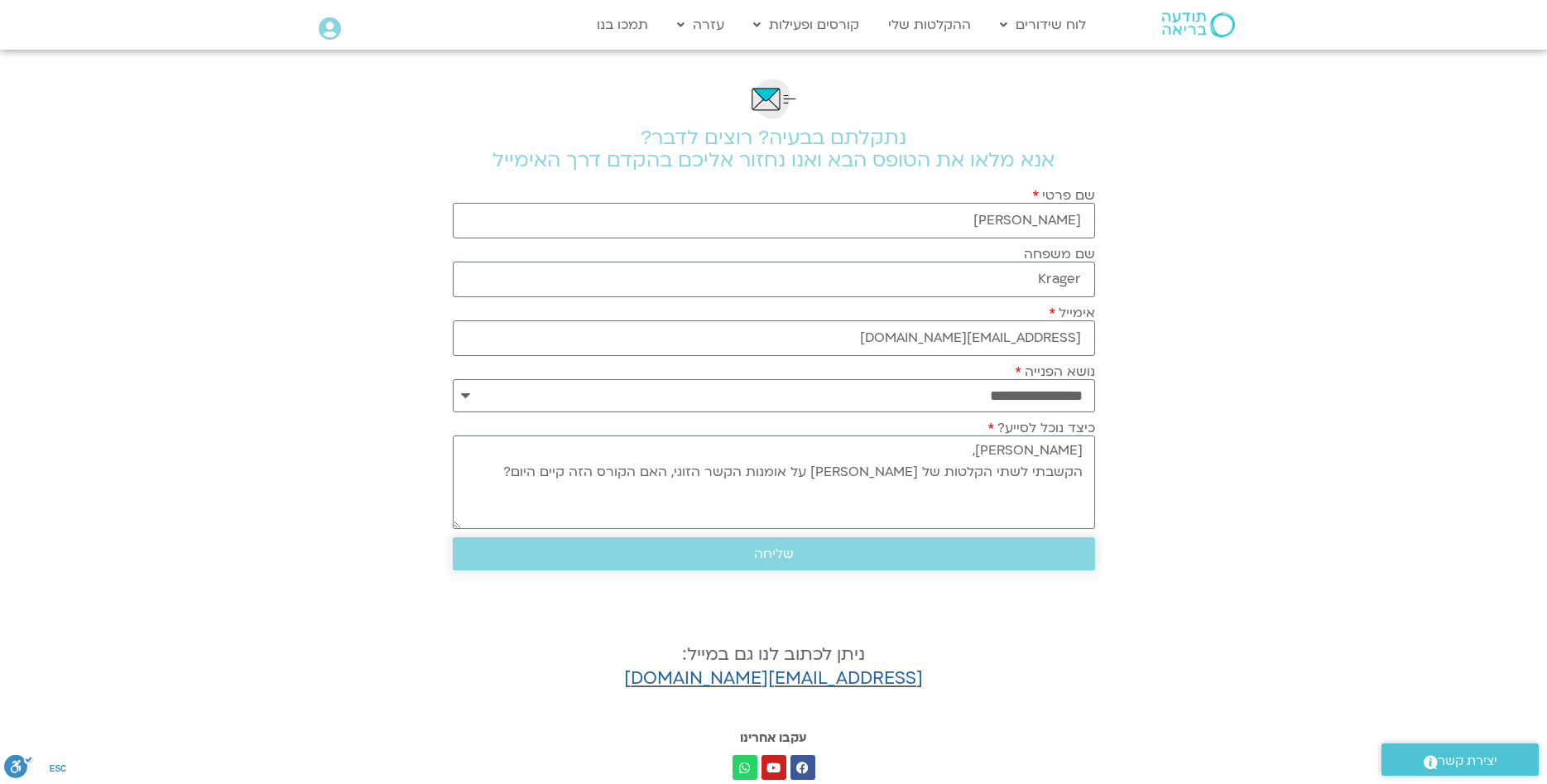
click at [990, 568] on button "שליחה" at bounding box center [774, 553] width 642 height 33
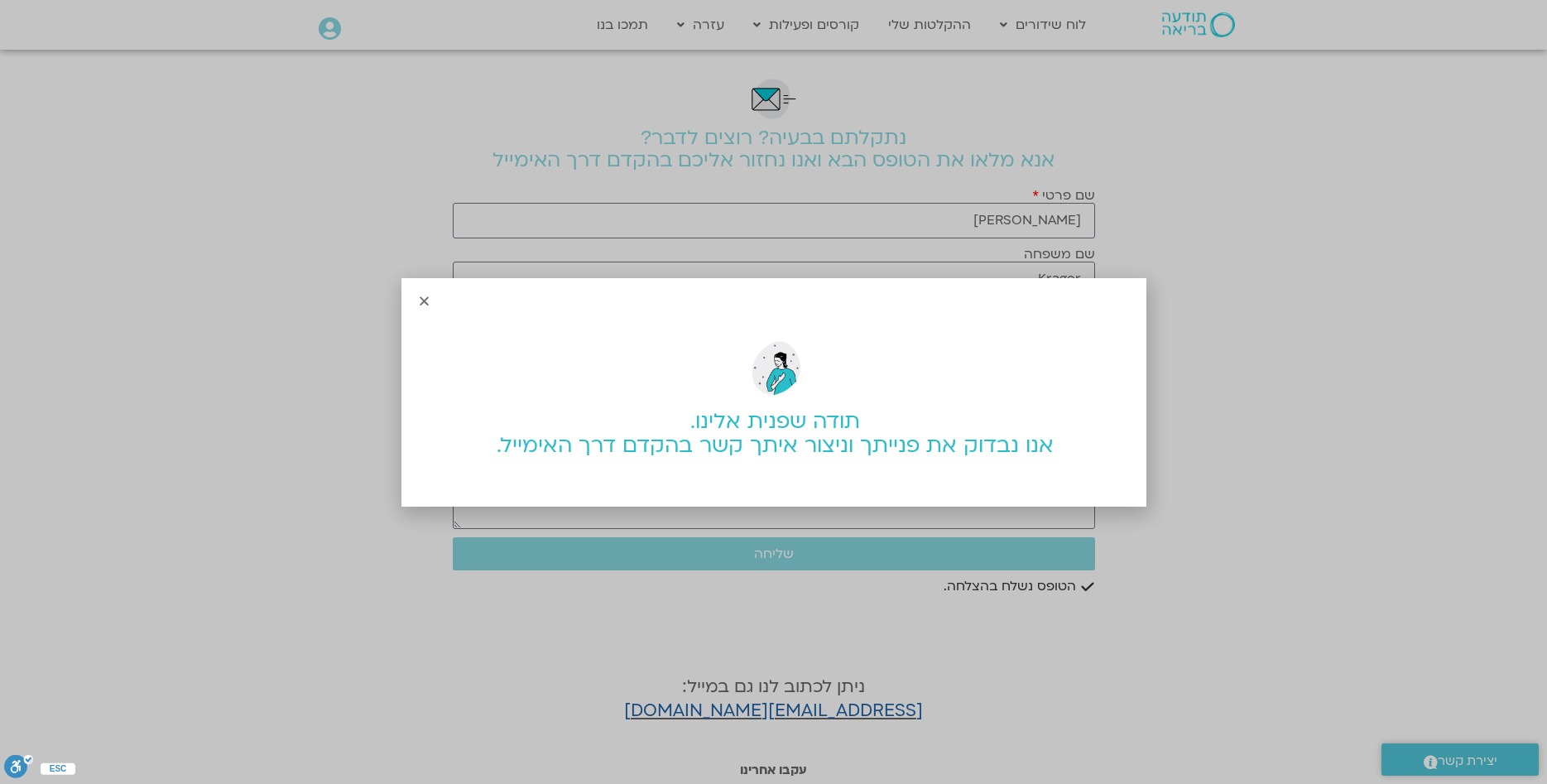
click at [425, 301] on icon "Close" at bounding box center [424, 301] width 13 height 13
